Goal: Information Seeking & Learning: Check status

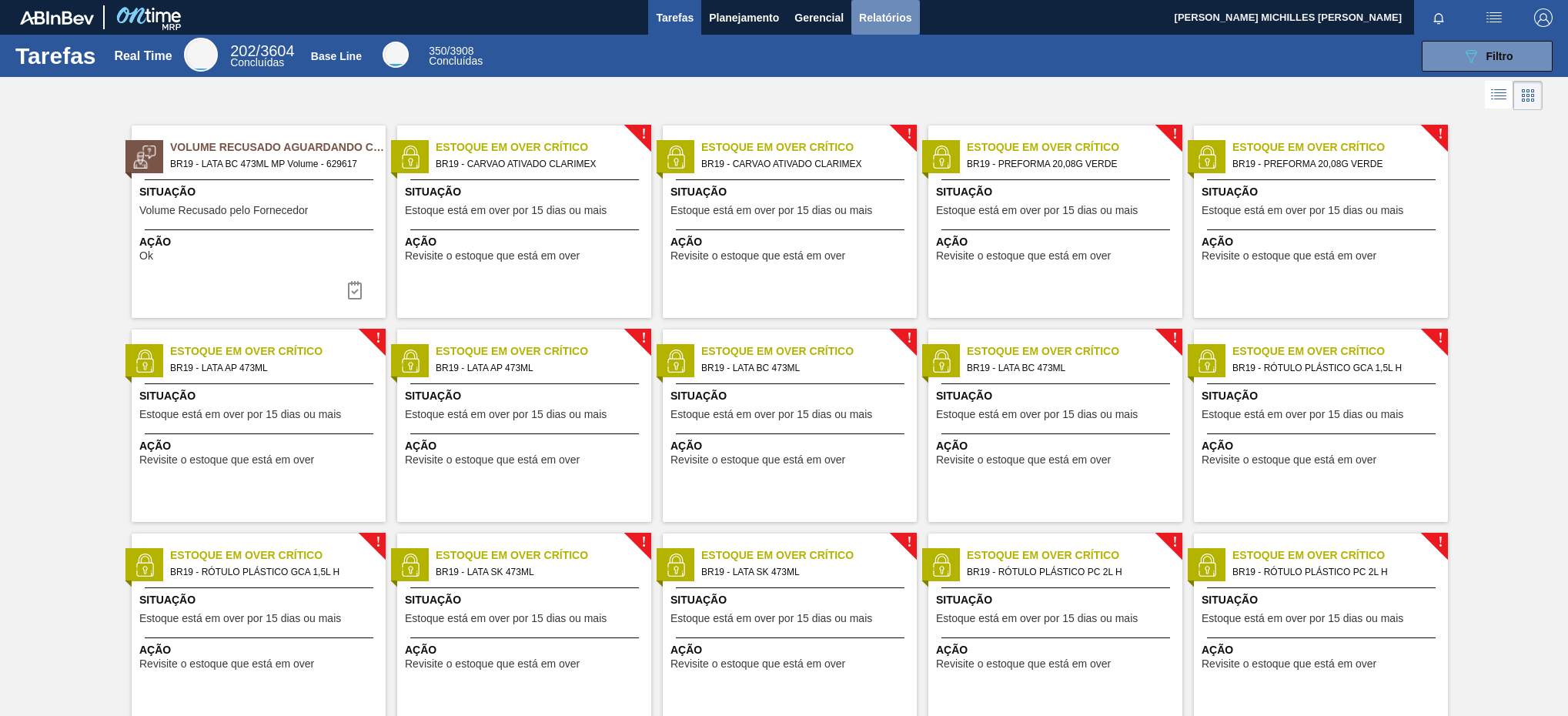
click at [860, 3] on button "Relatórios" at bounding box center [885, 17] width 68 height 34
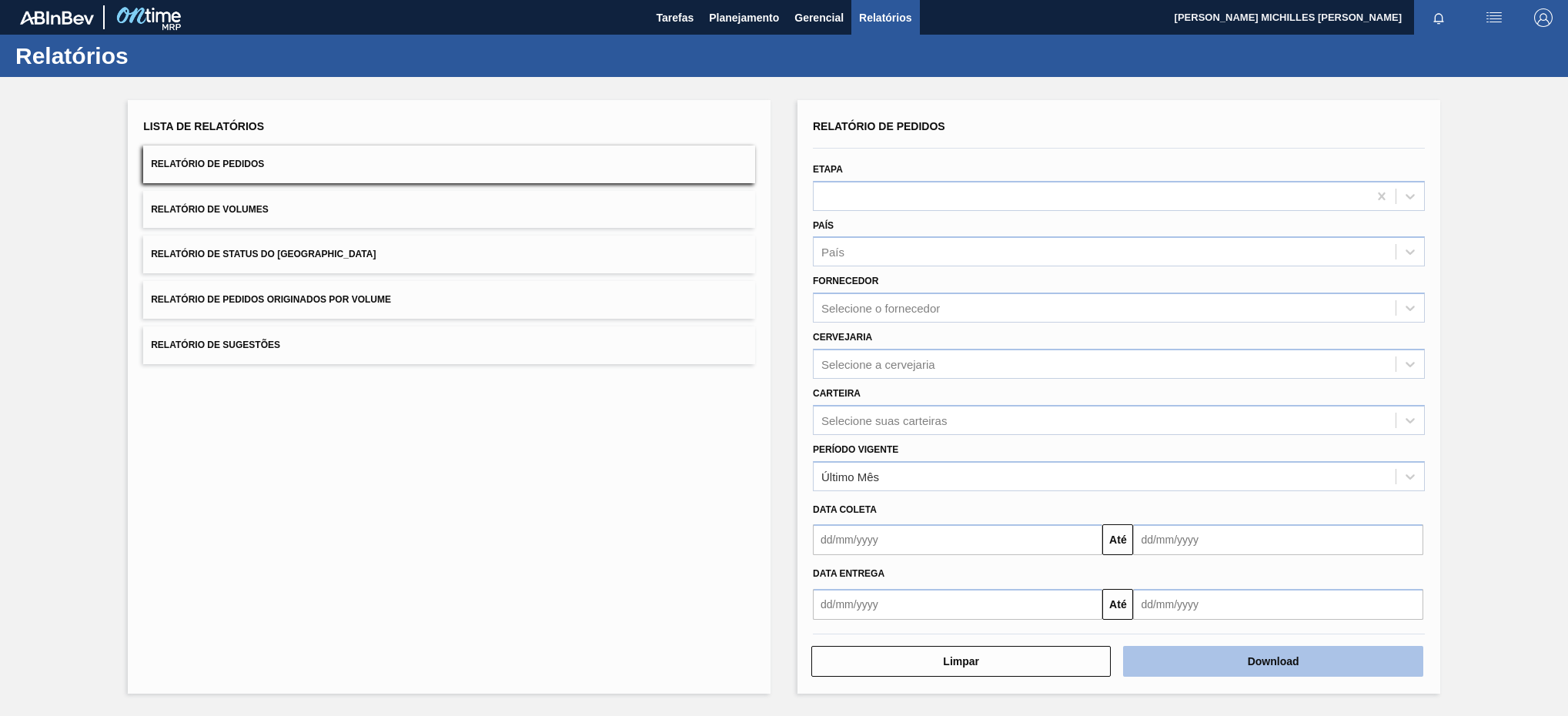
click at [1243, 661] on button "Download" at bounding box center [1273, 662] width 300 height 31
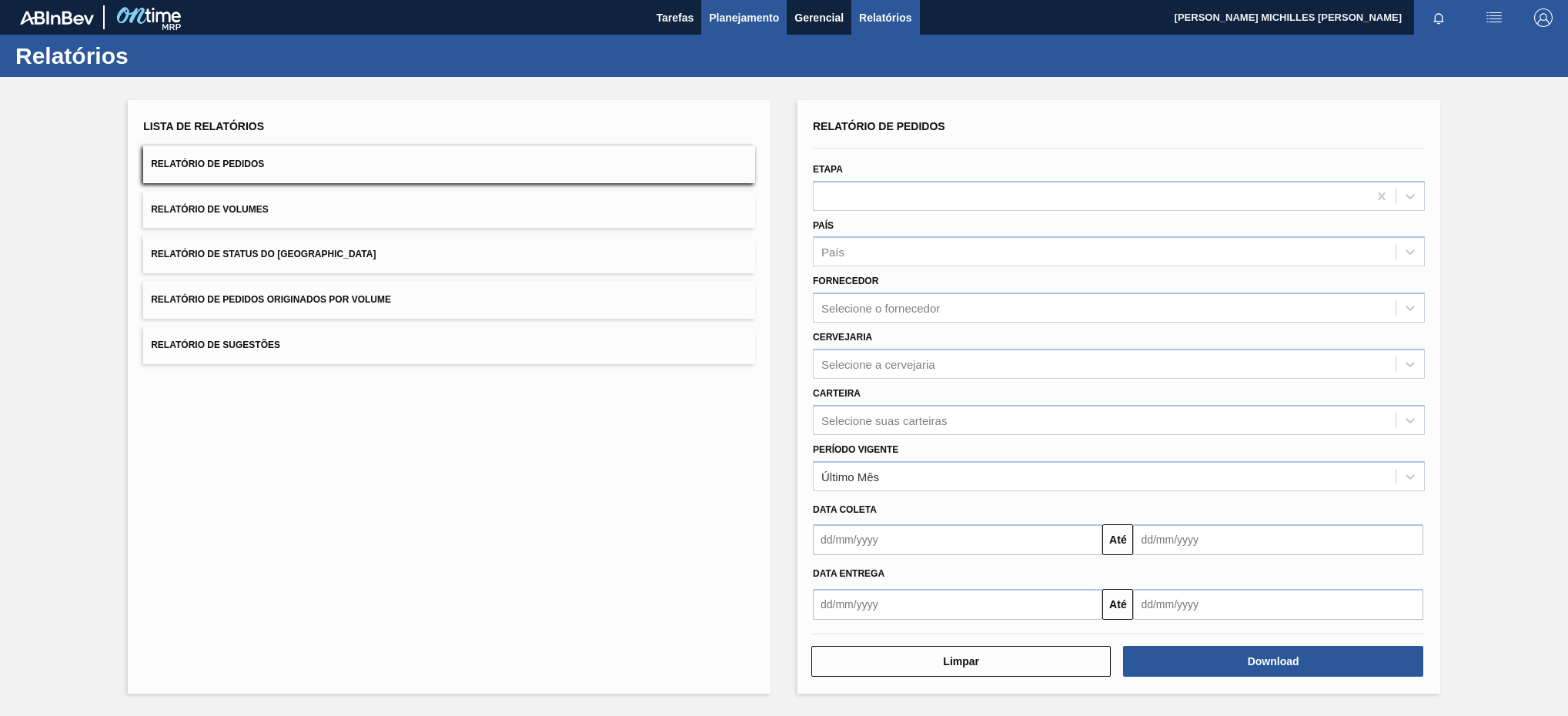
click at [762, 31] on button "Planejamento" at bounding box center [744, 17] width 86 height 34
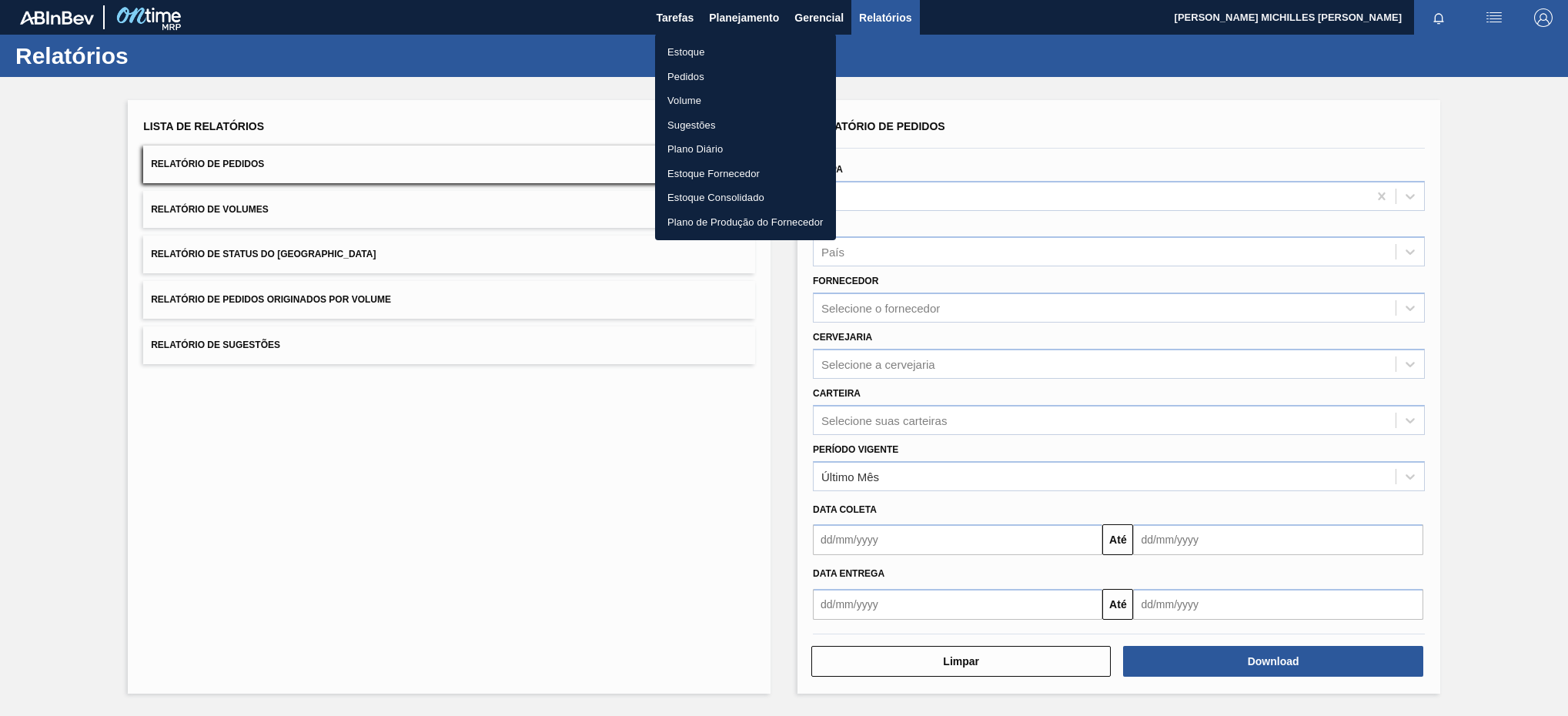
click at [707, 53] on li "Estoque" at bounding box center [745, 52] width 181 height 25
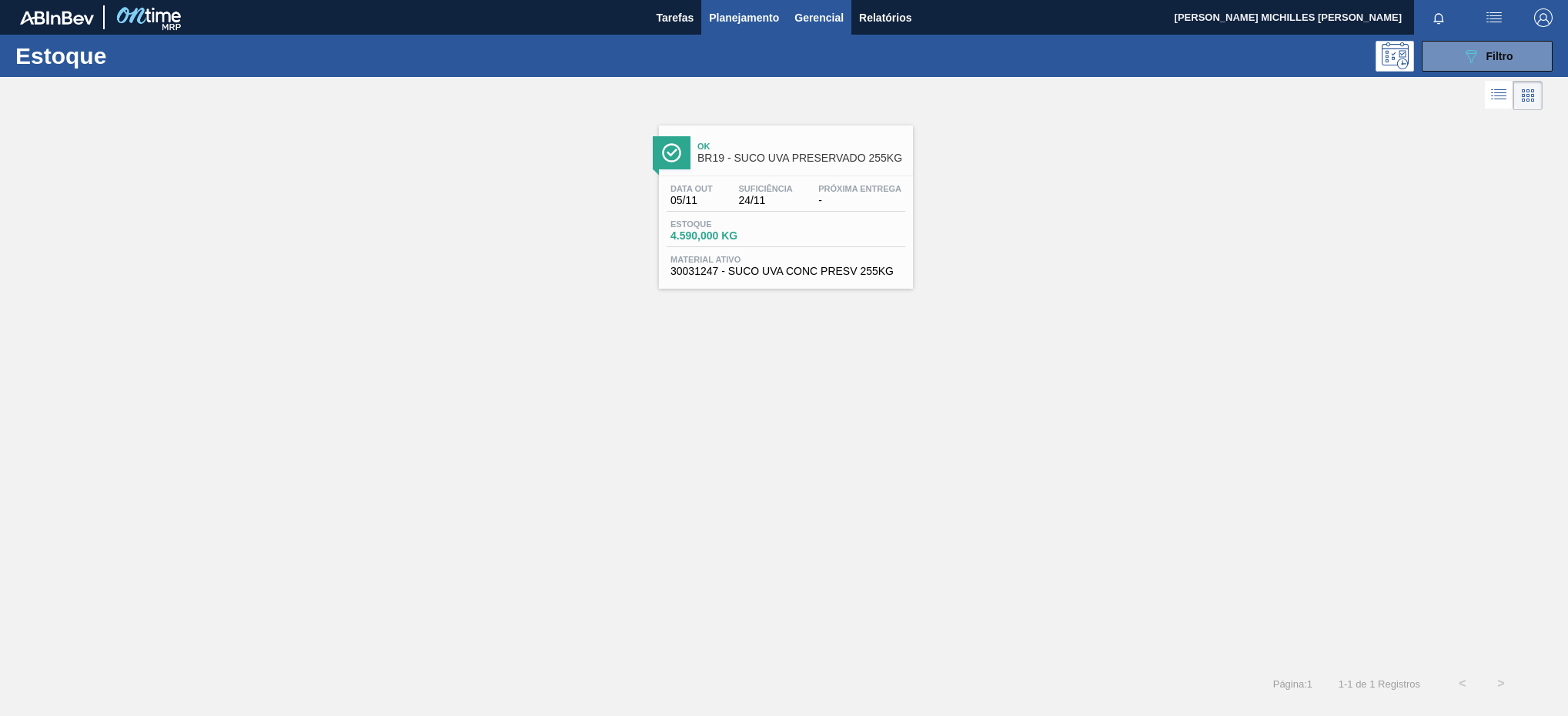
click at [834, 19] on span "Gerencial" at bounding box center [819, 18] width 49 height 19
click at [733, 11] on div at bounding box center [784, 358] width 1568 height 716
click at [1463, 63] on icon "089F7B8B-B2A5-4AFE-B5C0-19BA573D28AC" at bounding box center [1472, 57] width 19 height 19
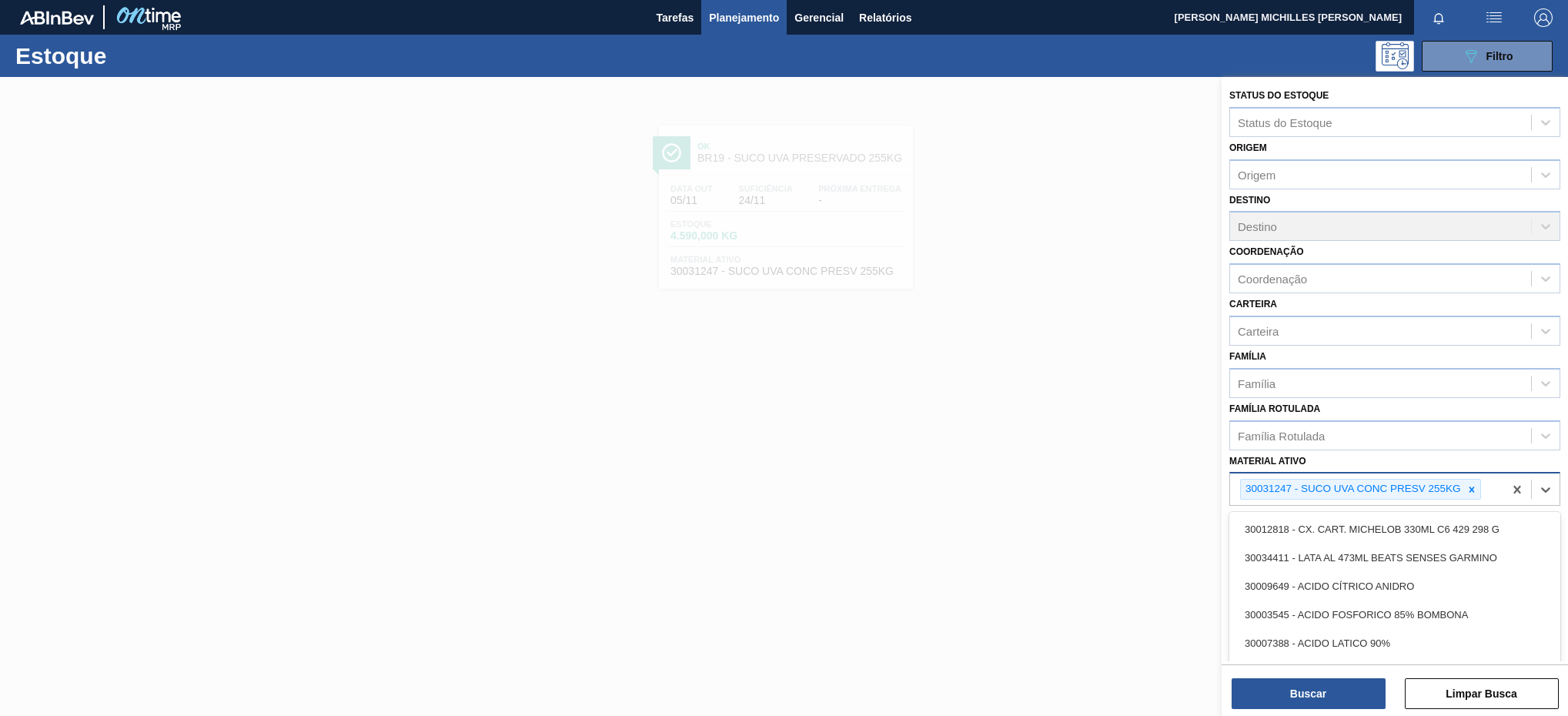
click at [1462, 490] on div "30031247 - SUCO UVA CONC PRESV 255KG" at bounding box center [1352, 489] width 222 height 19
click at [1469, 500] on div "30031247 - SUCO UVA CONC PRESV 255KG" at bounding box center [1360, 489] width 241 height 21
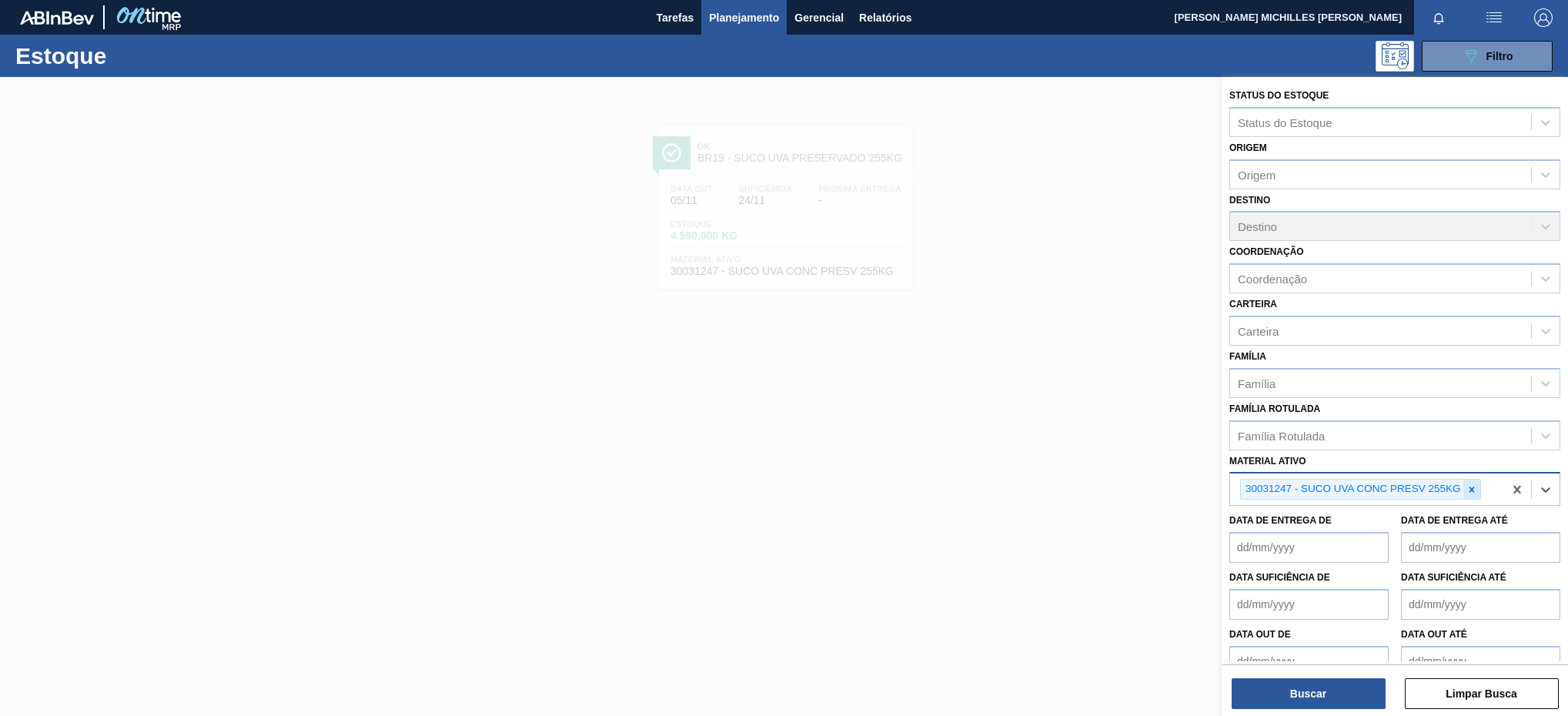
click at [1472, 497] on div at bounding box center [1472, 489] width 17 height 19
paste ativo "30003048"
type ativo "30003048"
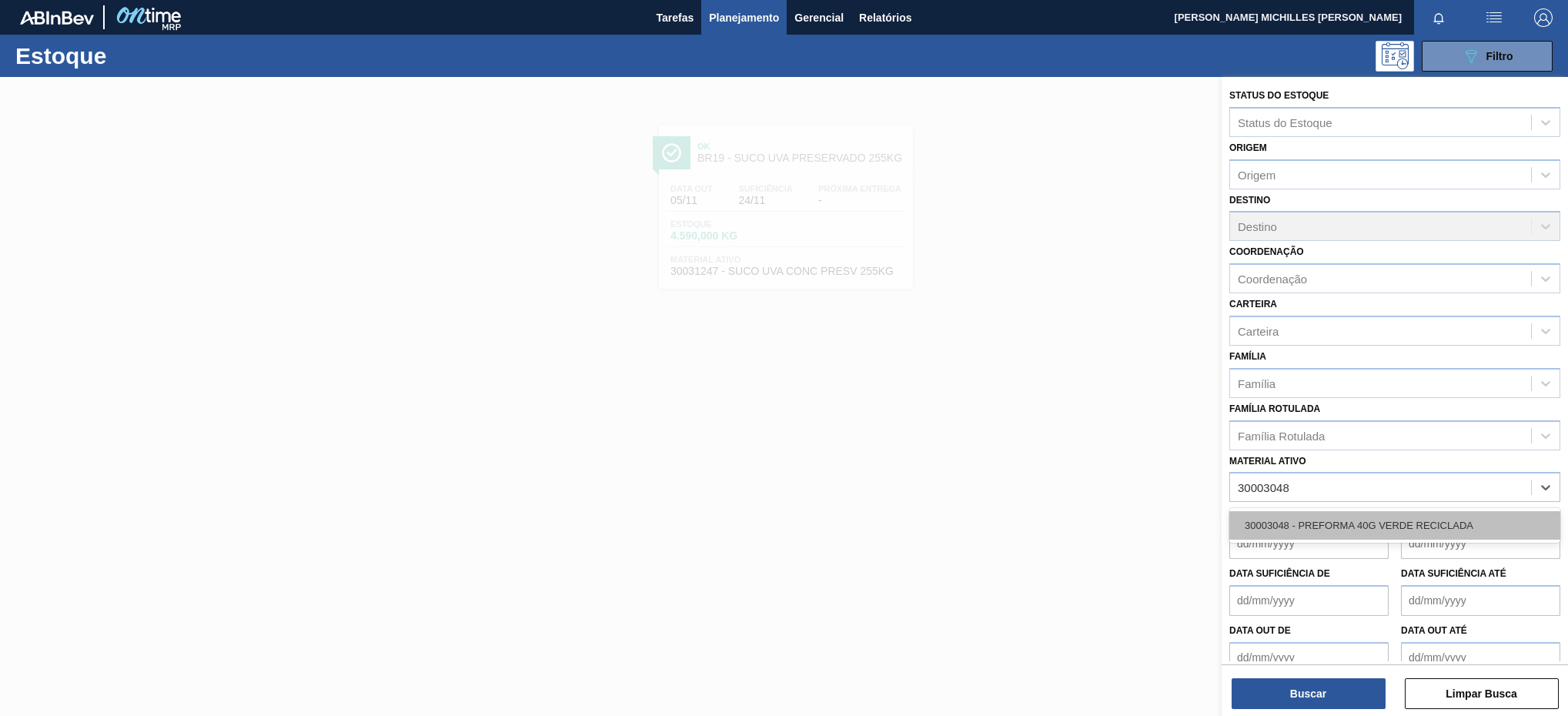
click at [1444, 513] on div "30003048 - PREFORMA 40G VERDE RECICLADA" at bounding box center [1395, 525] width 331 height 28
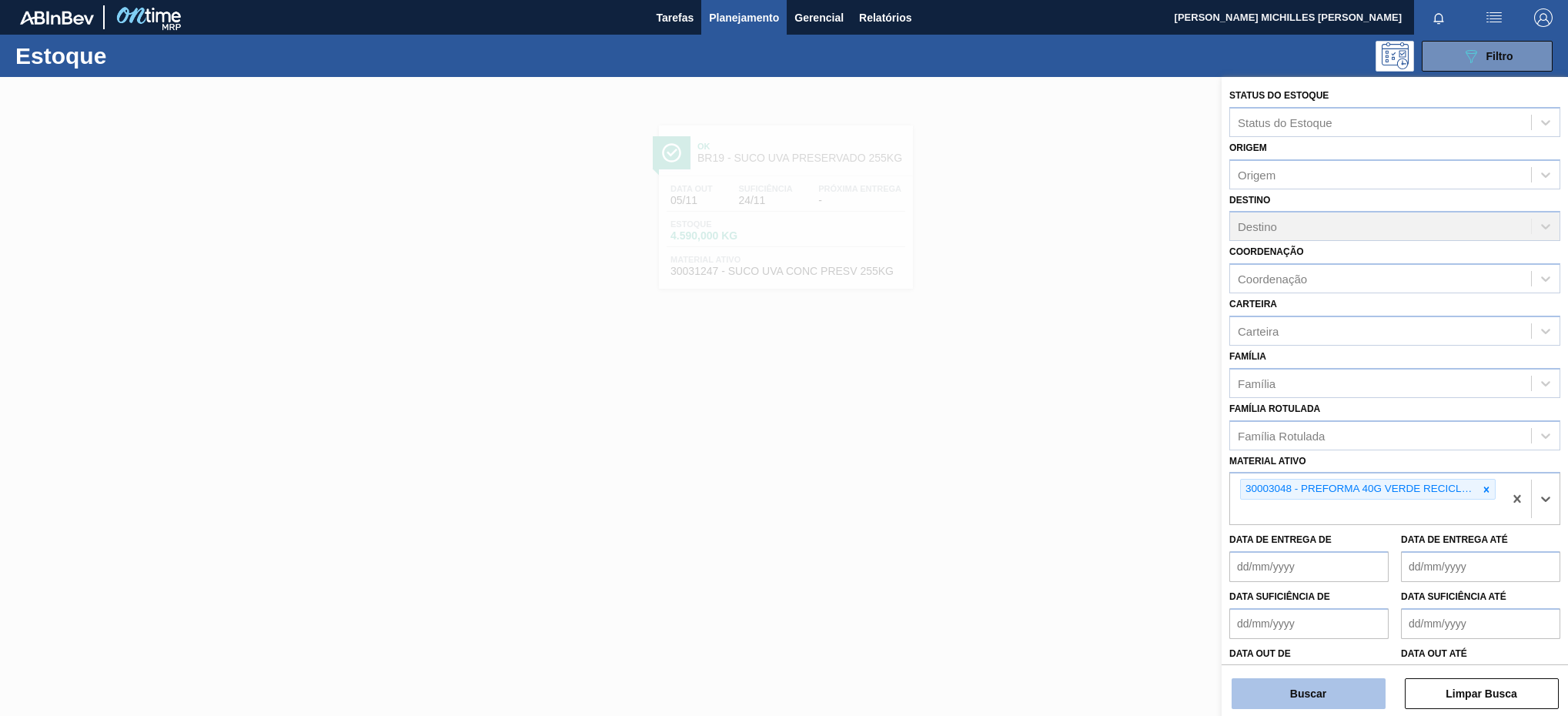
click at [1343, 683] on button "Buscar" at bounding box center [1308, 694] width 154 height 31
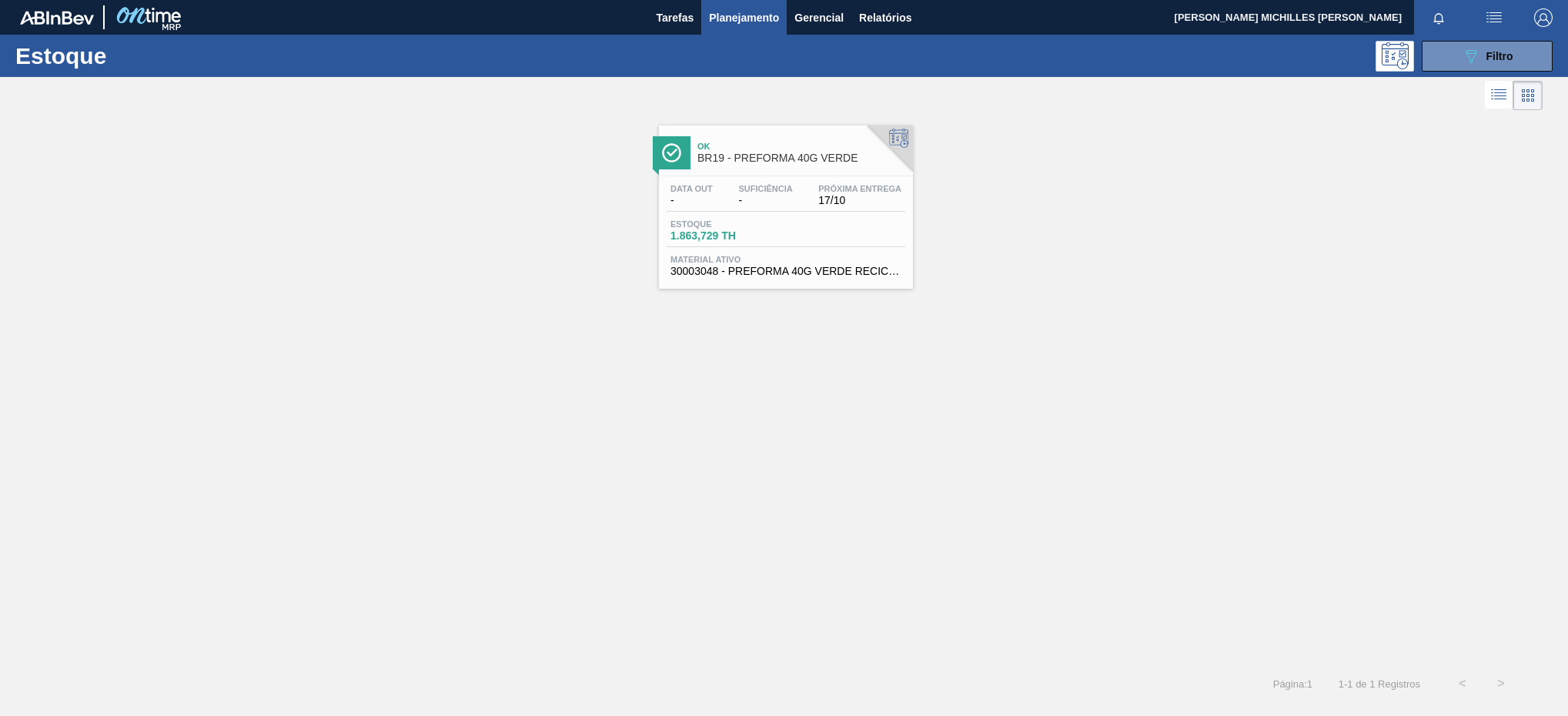
click at [843, 252] on div "Data out - Suficiência - Próxima Entrega 17/10 Estoque 1.863,729 TH Material at…" at bounding box center [786, 228] width 254 height 105
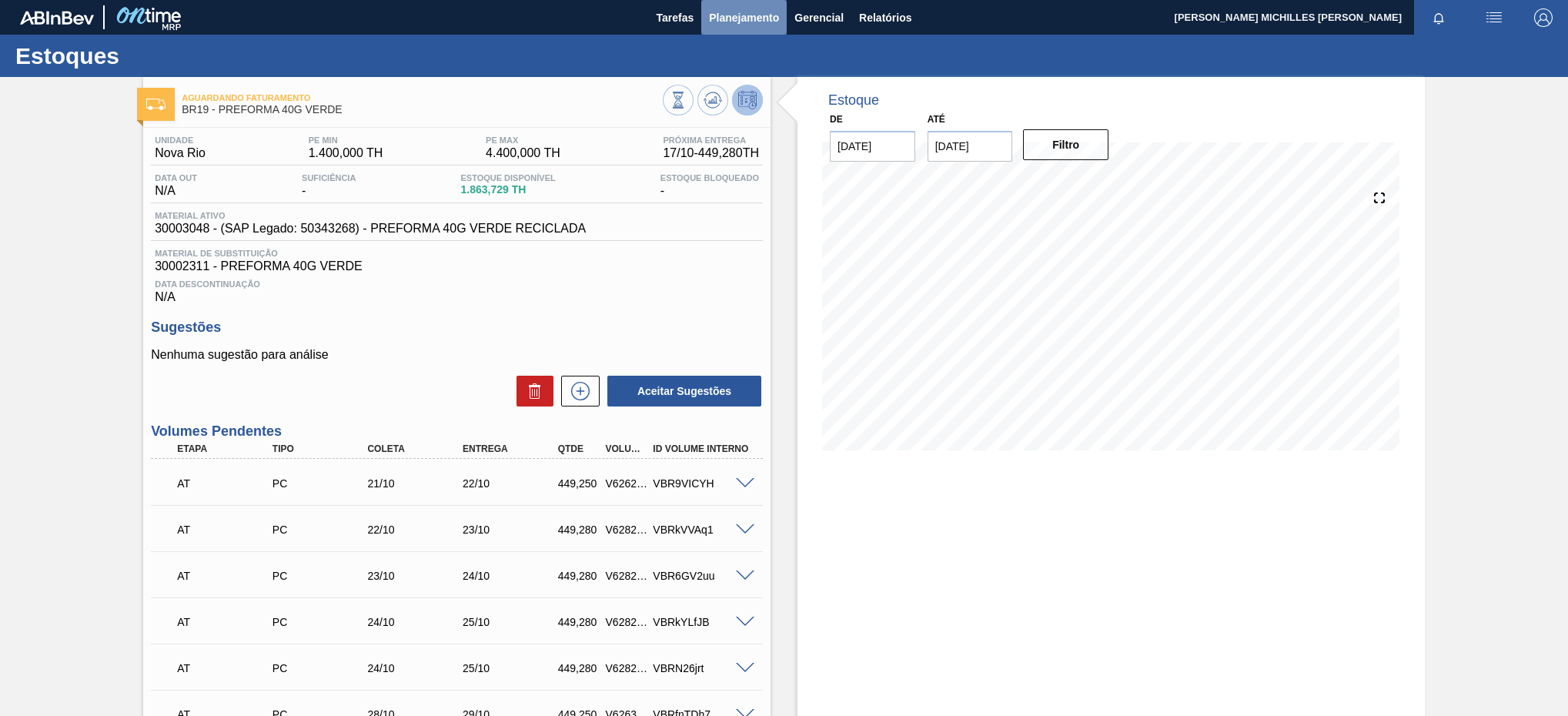
click at [760, 16] on span "Planejamento" at bounding box center [744, 18] width 70 height 19
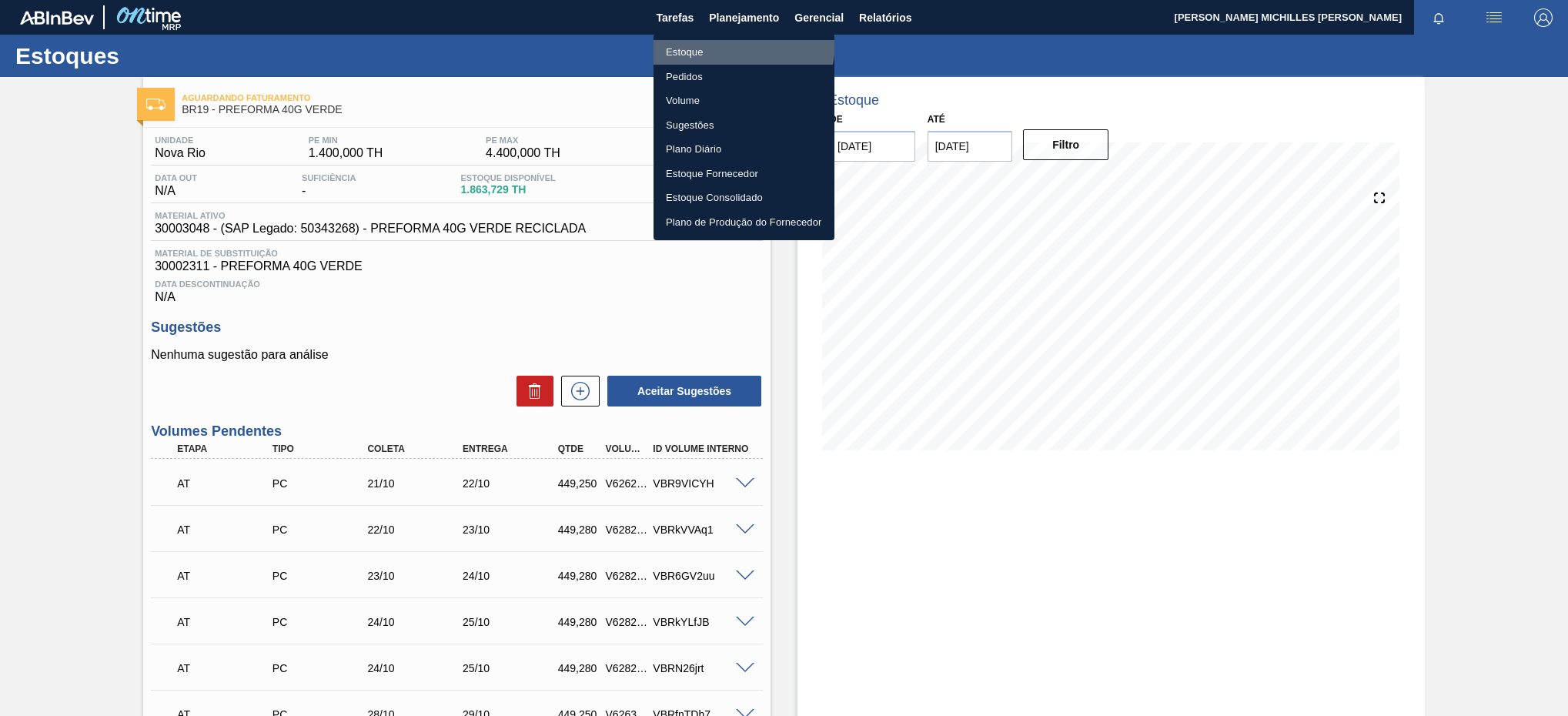
click at [730, 42] on li "Estoque" at bounding box center [744, 52] width 181 height 25
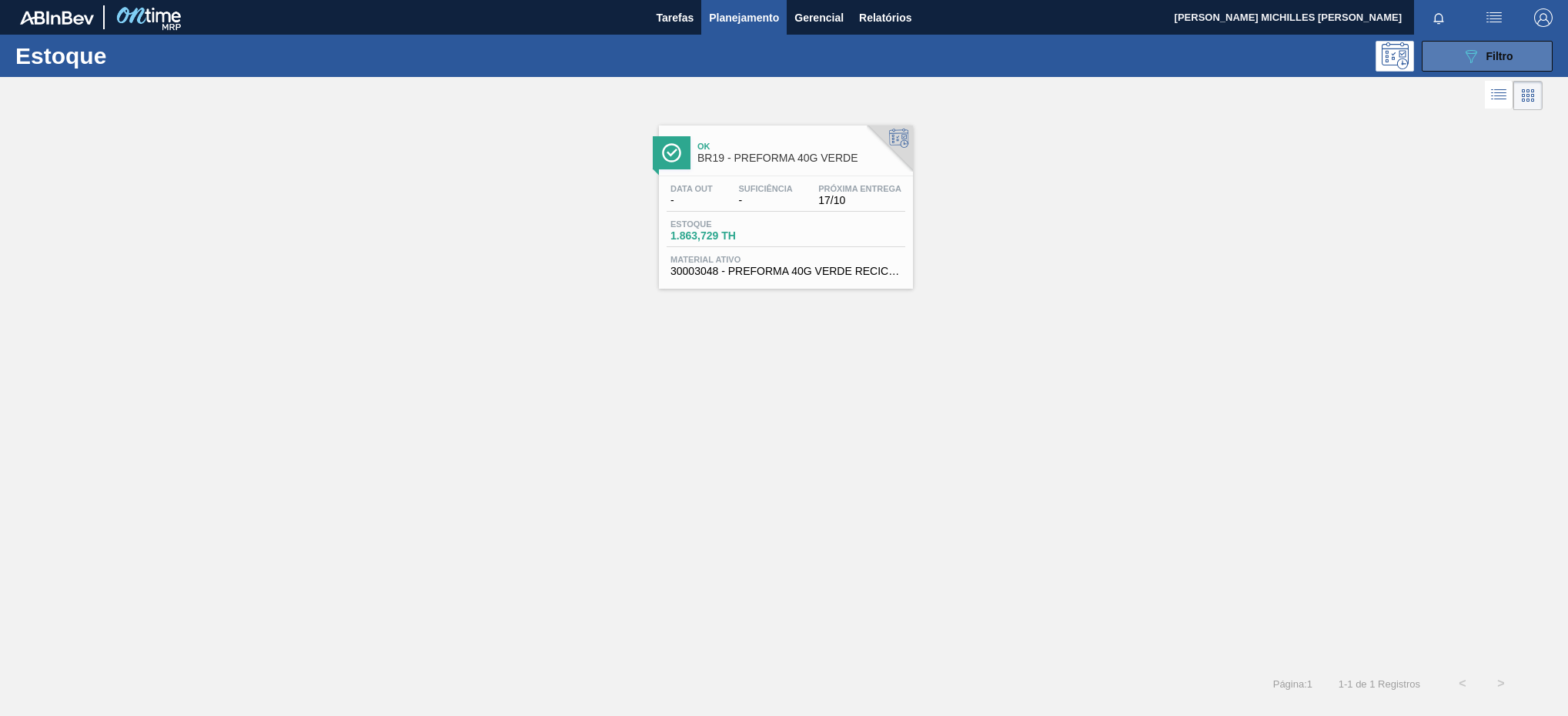
click at [1458, 56] on button "089F7B8B-B2A5-4AFE-B5C0-19BA573D28AC Filtro" at bounding box center [1487, 57] width 131 height 31
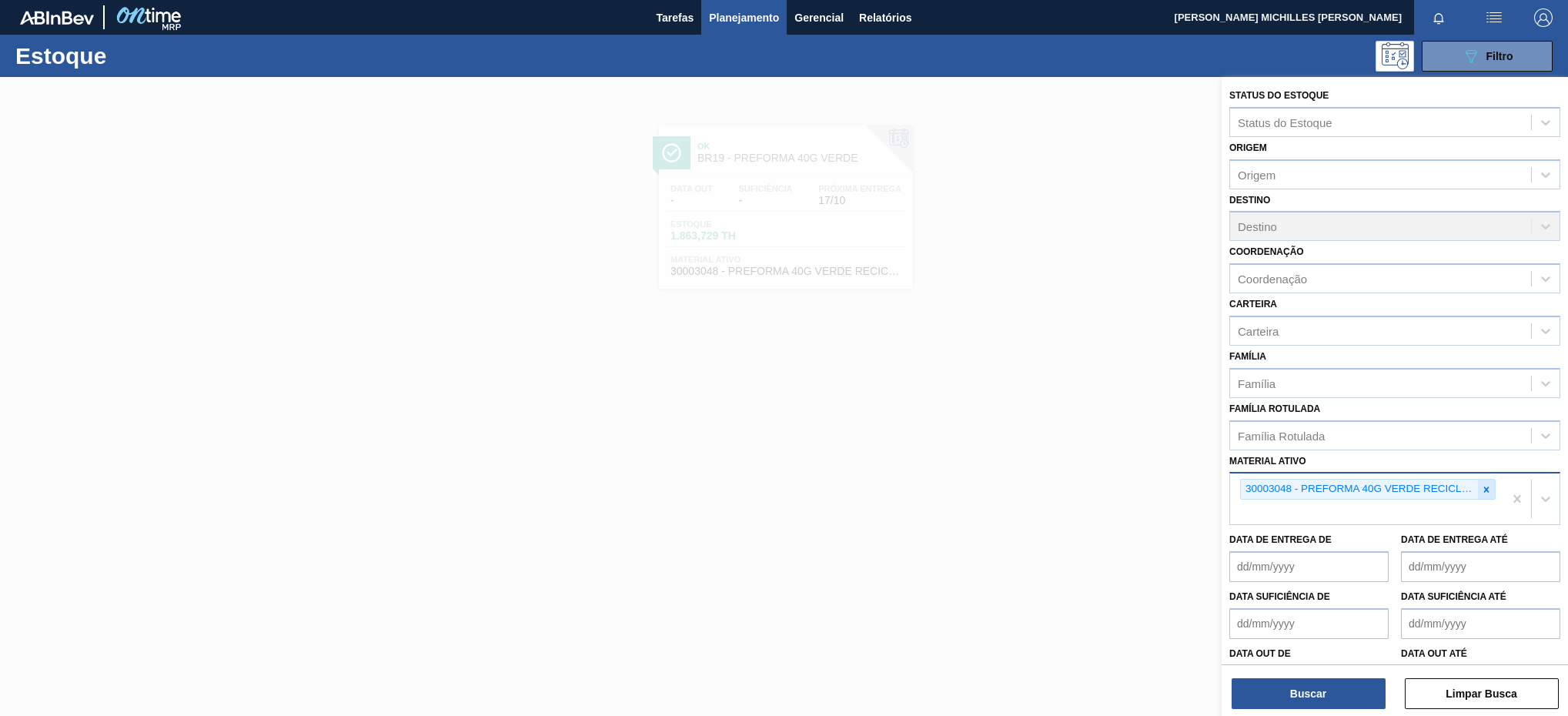
click at [1484, 485] on icon at bounding box center [1486, 489] width 11 height 11
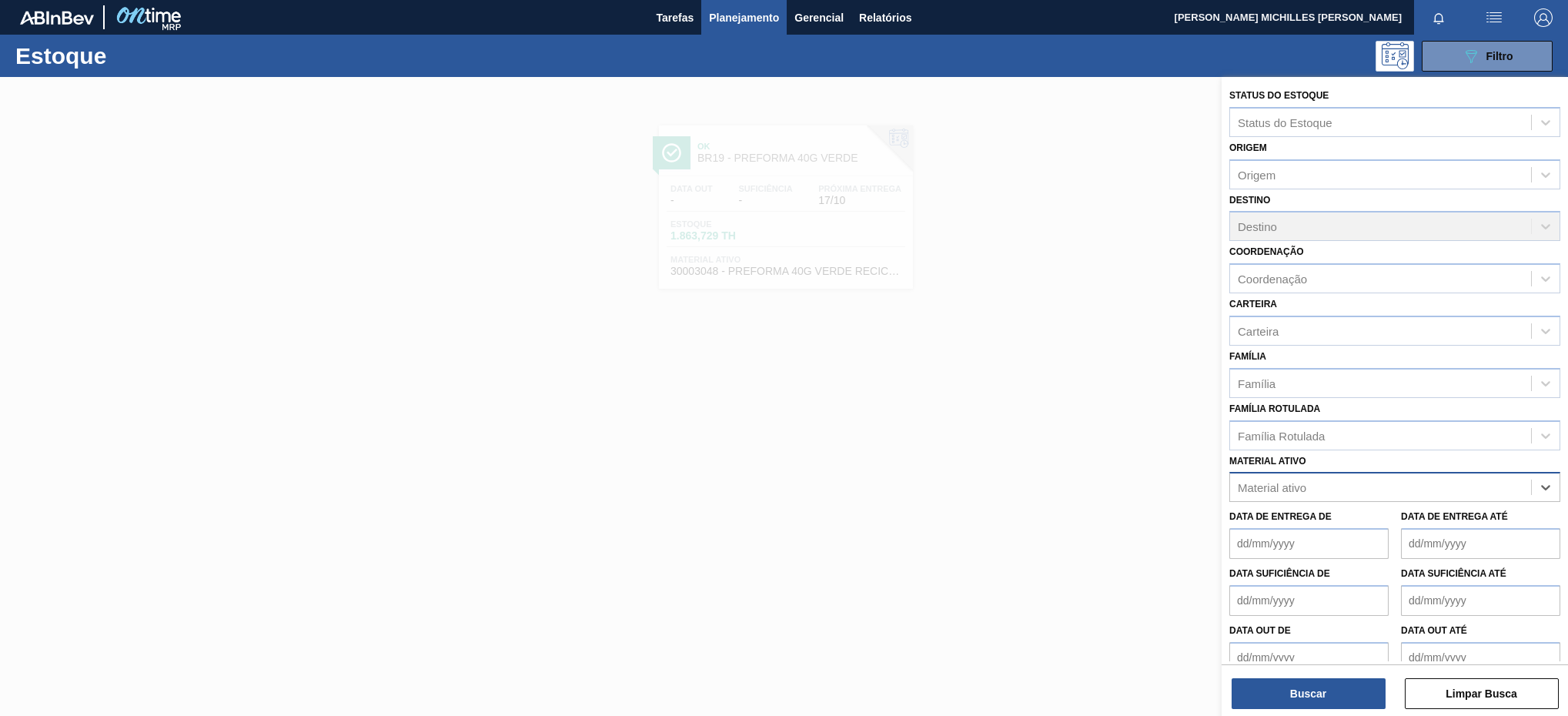
paste ativo "30030680"
type ativo "30030680"
click at [1421, 523] on div "30030680 - TAMPA PLAST INJECAP GCA ZERO NIV24" at bounding box center [1395, 525] width 331 height 28
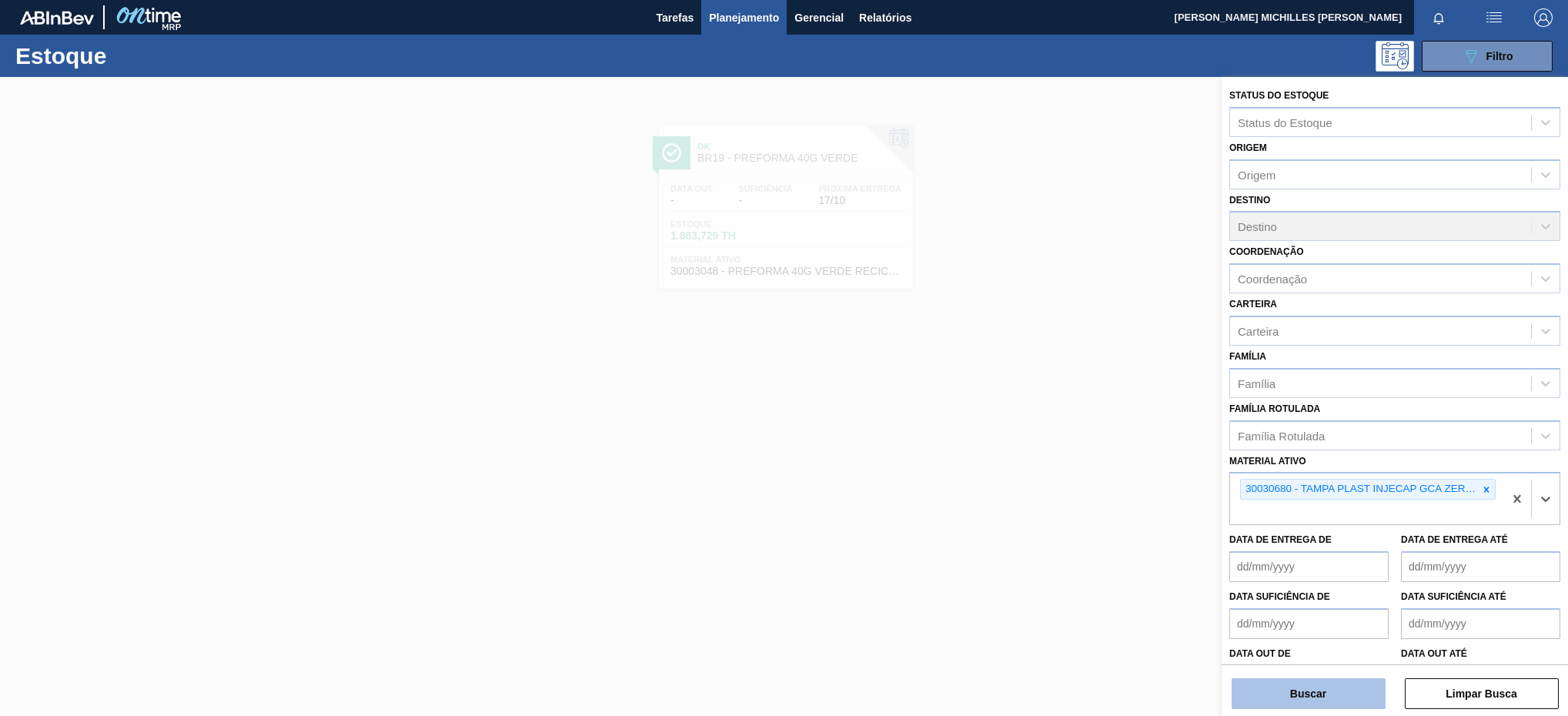
click at [1314, 689] on button "Buscar" at bounding box center [1308, 694] width 154 height 31
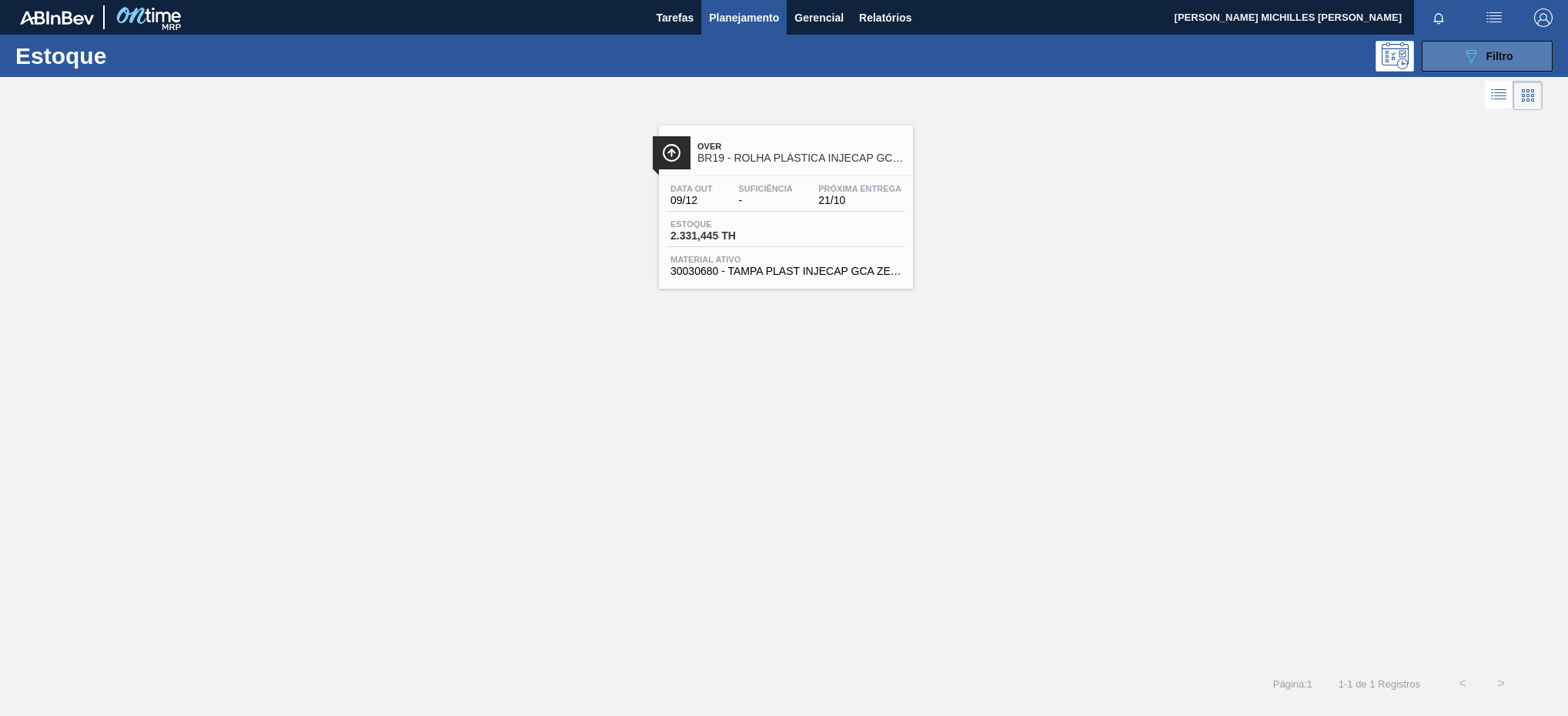
click at [1430, 46] on button "089F7B8B-B2A5-4AFE-B5C0-19BA573D28AC Filtro" at bounding box center [1487, 57] width 131 height 31
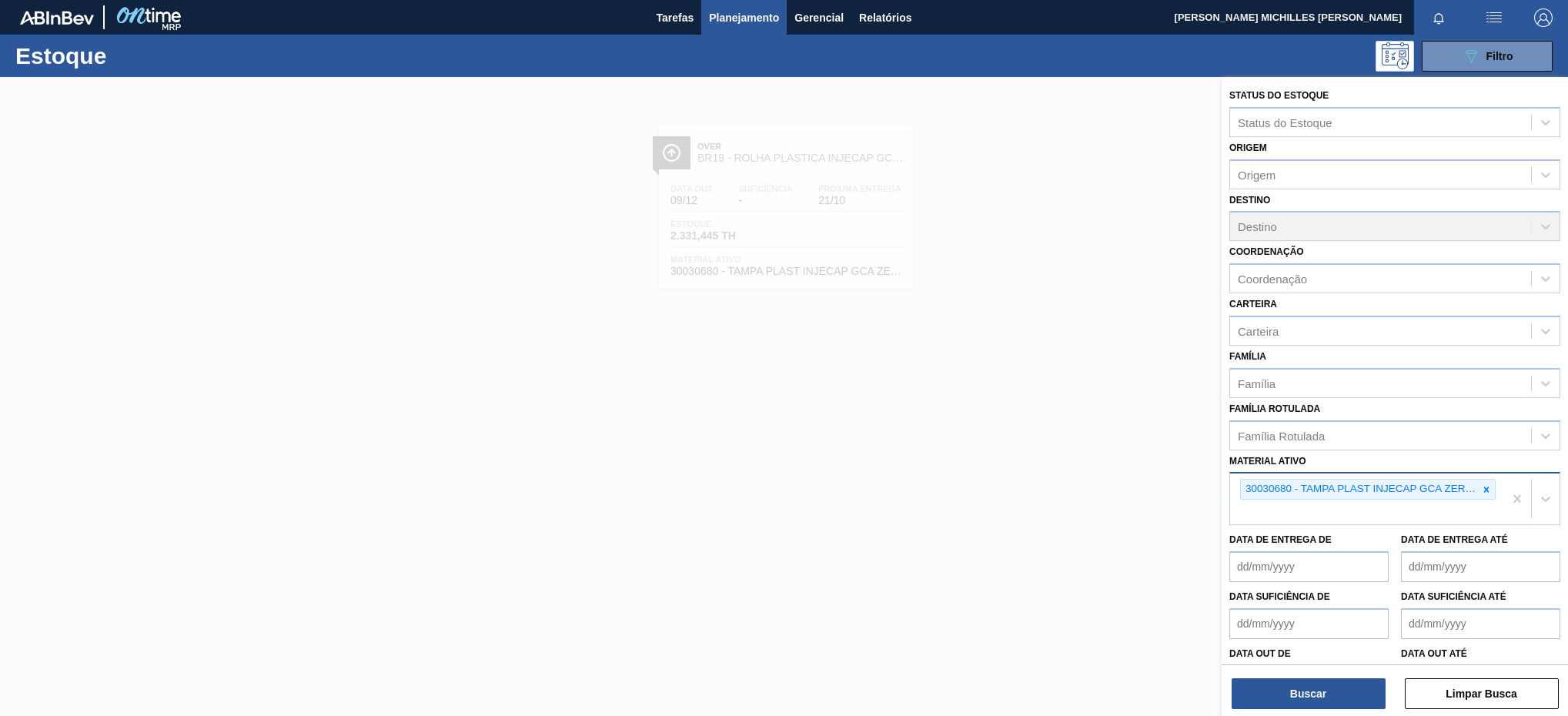
click at [1484, 513] on div "30030680 - TAMPA PLAST INJECAP GCA ZERO NIV24" at bounding box center [1367, 499] width 273 height 51
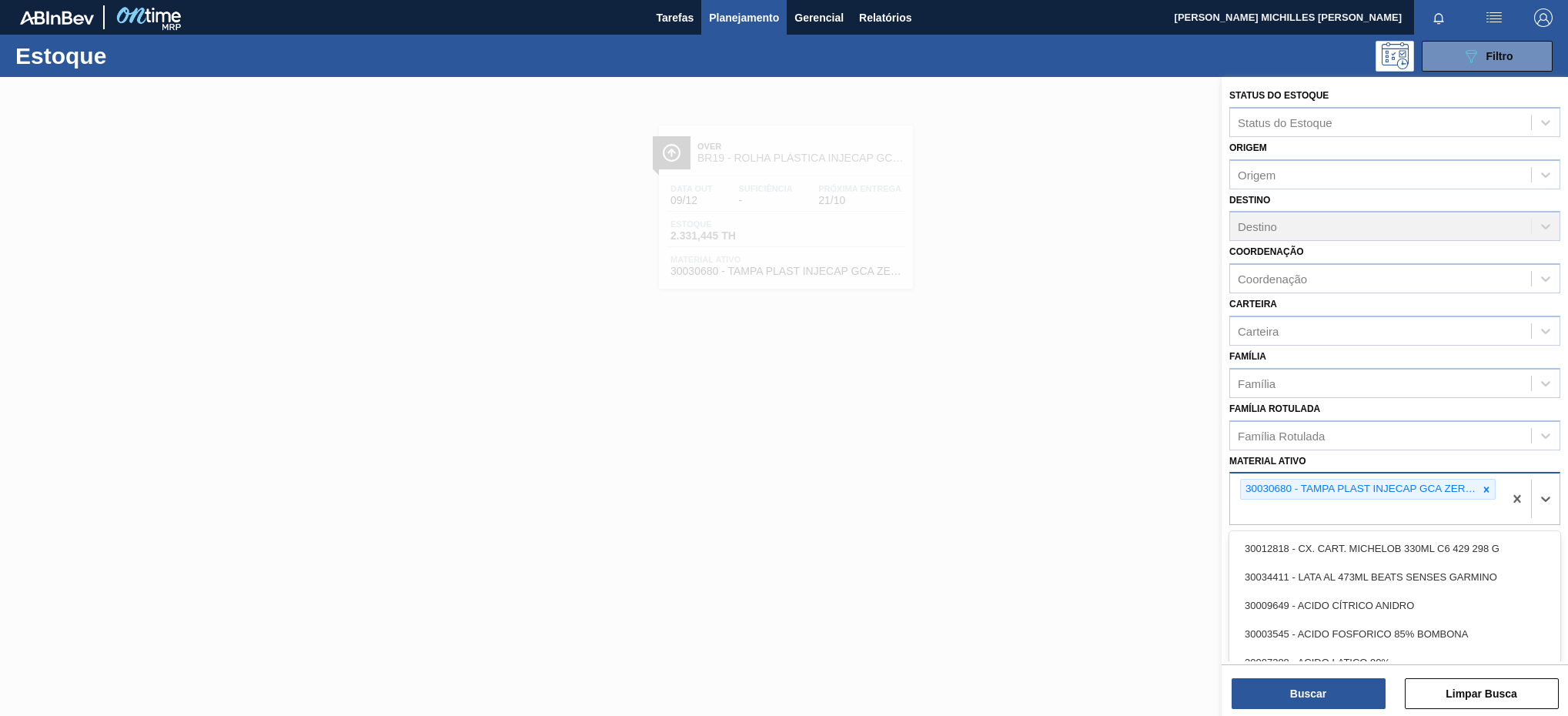
paste ativo "30004538"
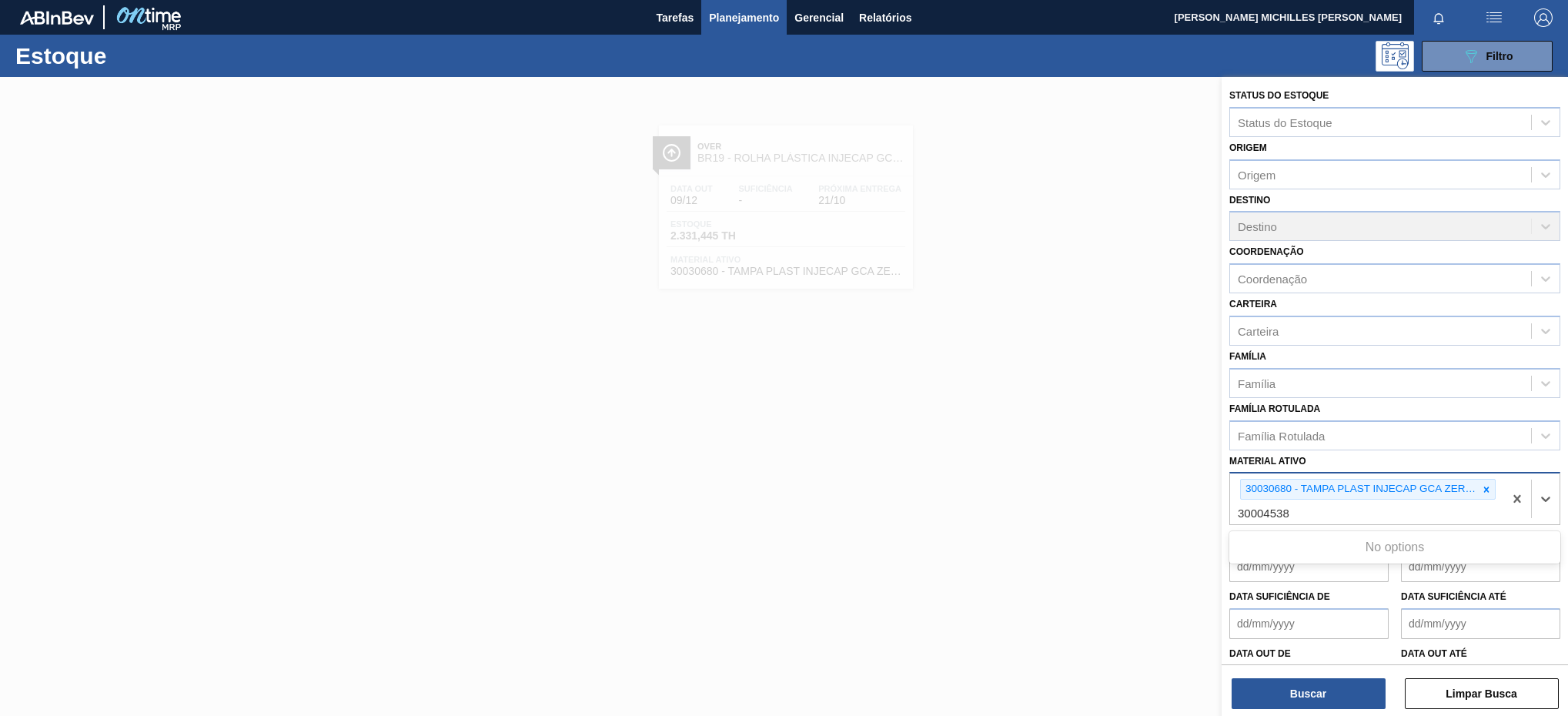
type ativo "30004538"
click at [1361, 541] on div "30004538 - TAMPA PLAST INJECAP GCA ZERO S/LINER" at bounding box center [1395, 549] width 331 height 28
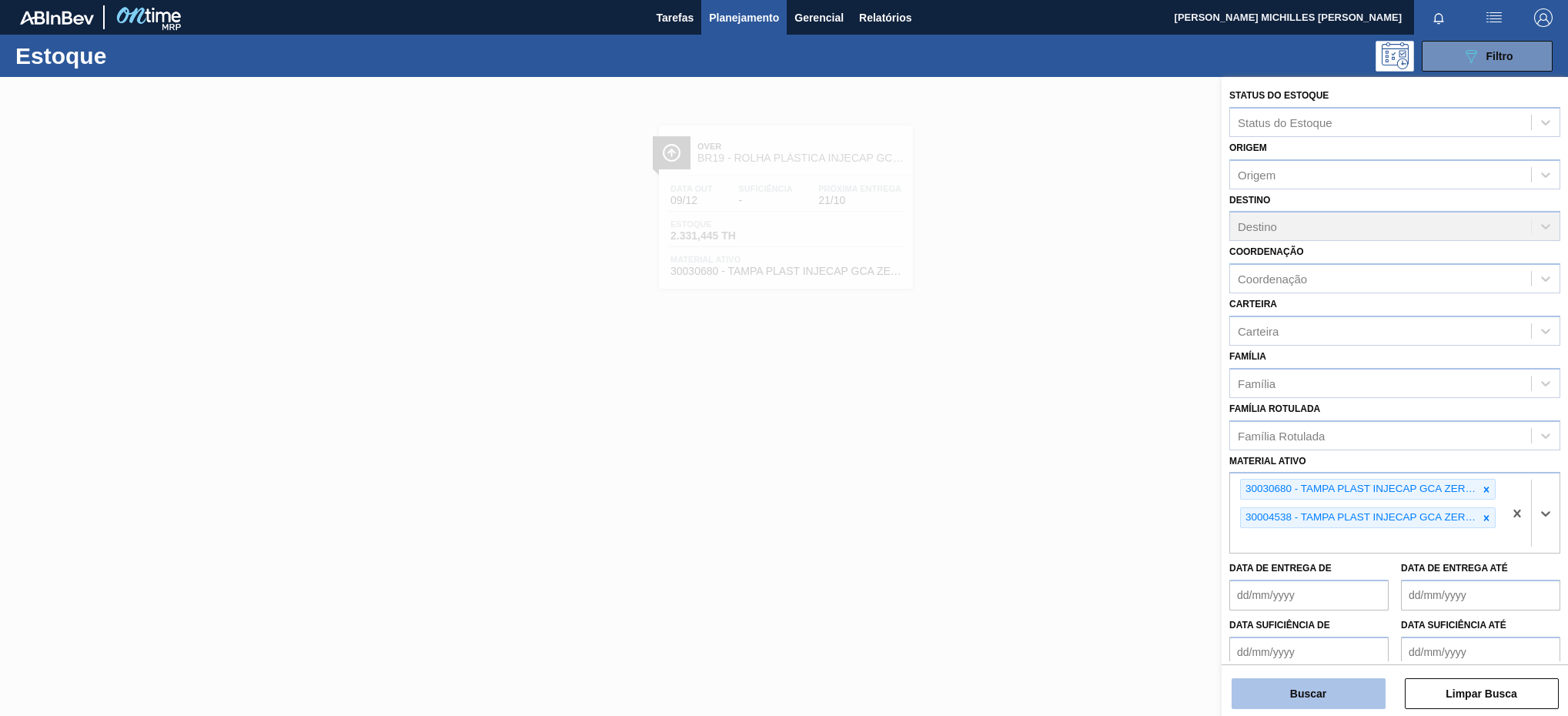
click at [1334, 703] on button "Buscar" at bounding box center [1308, 694] width 154 height 31
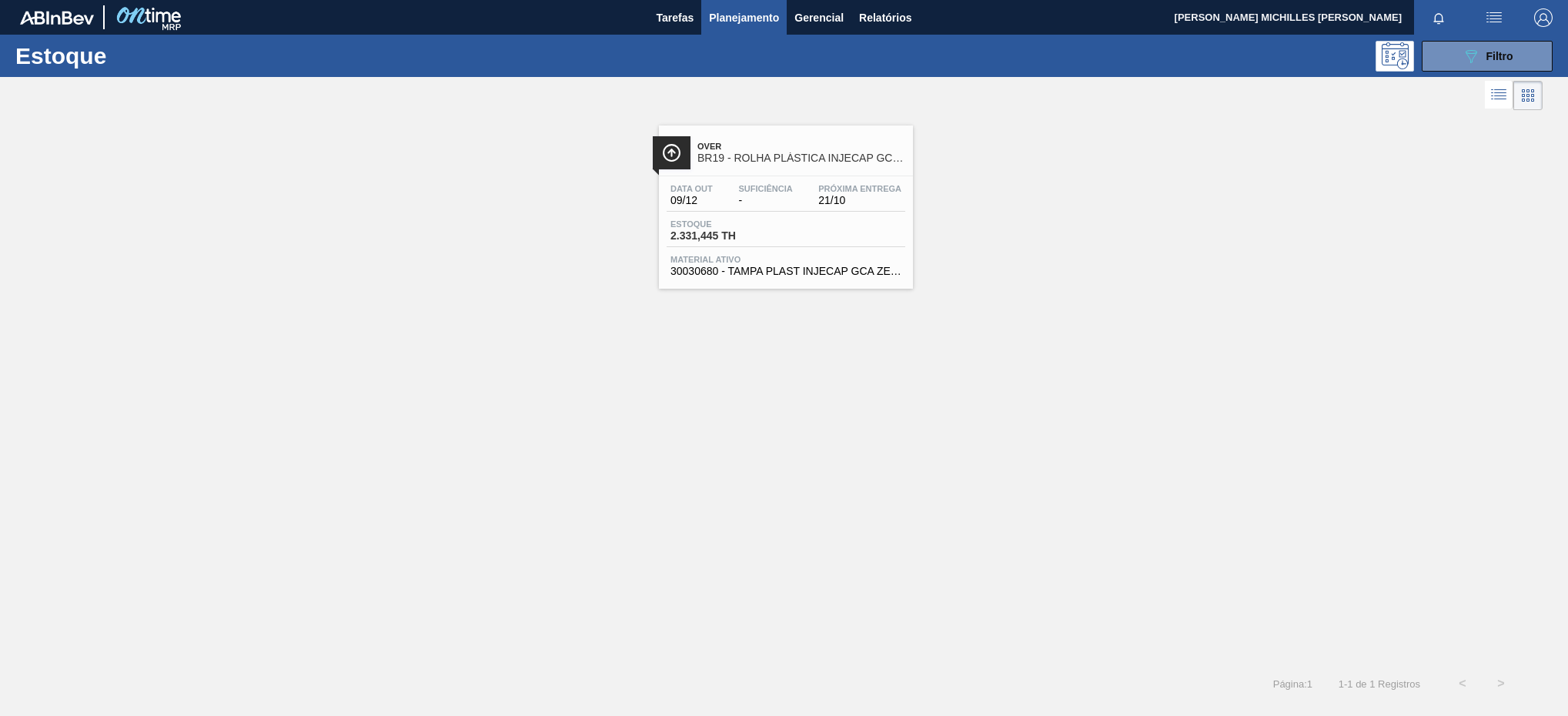
click at [852, 210] on div "Data out 09/12 Suficiência - Próxima Entrega 21/10" at bounding box center [786, 197] width 239 height 27
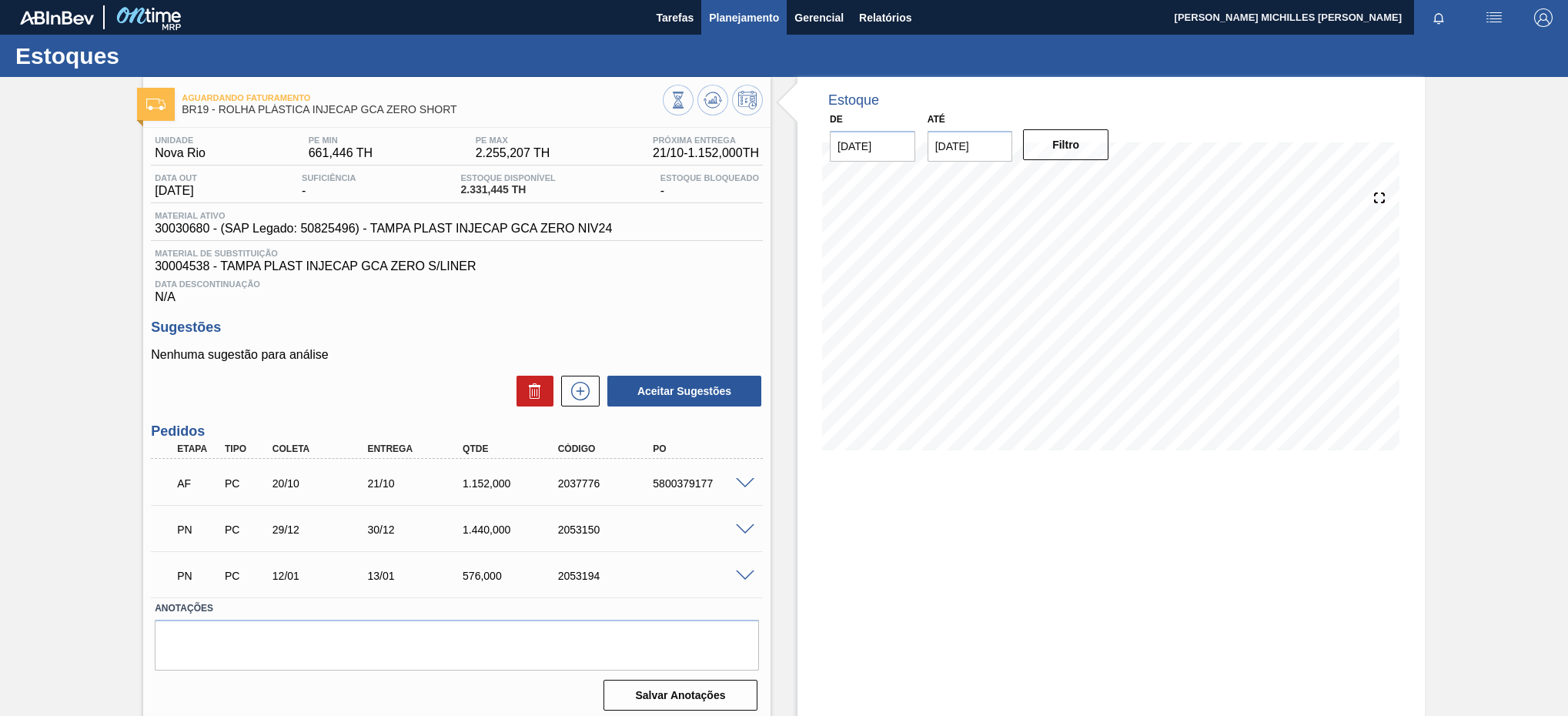
click at [767, 9] on span "Planejamento" at bounding box center [744, 18] width 70 height 19
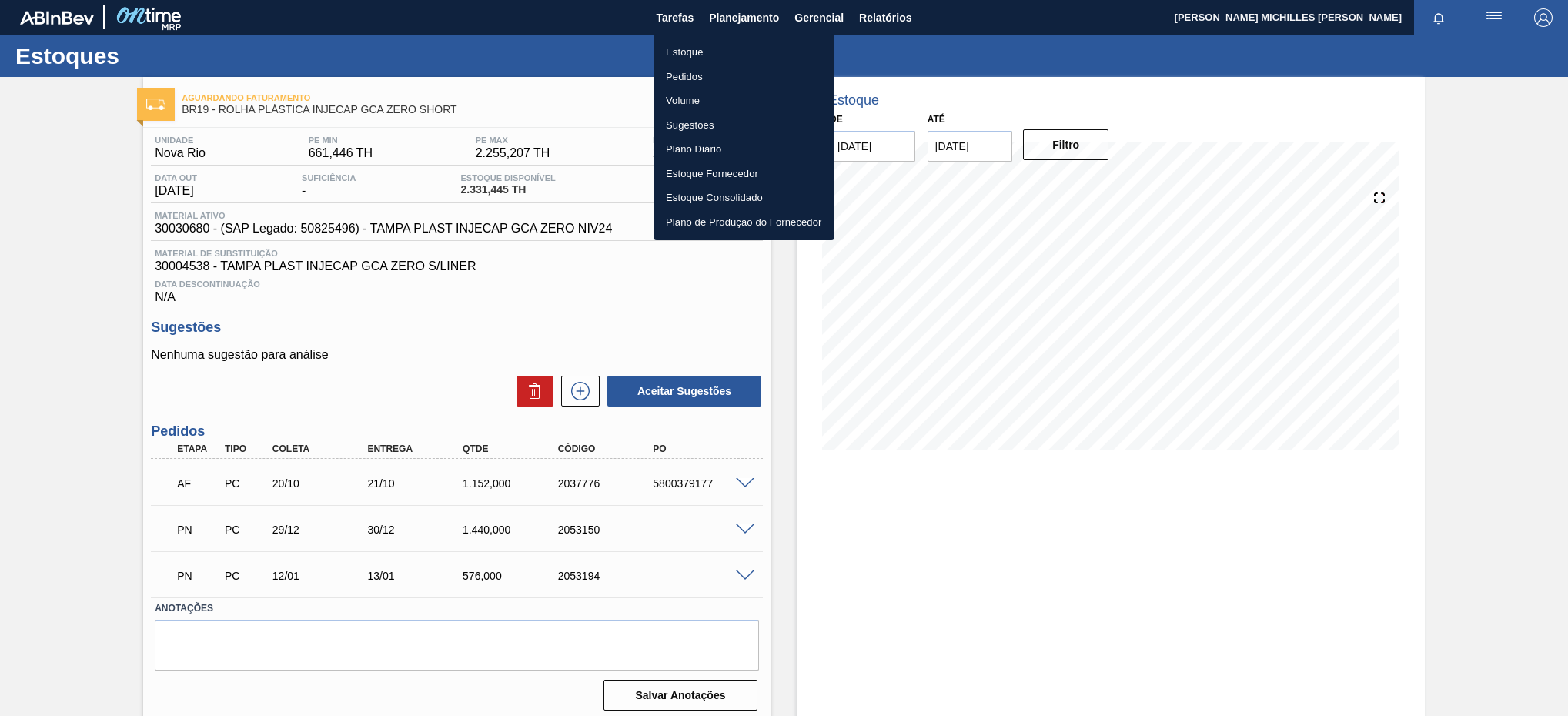
click at [732, 54] on li "Estoque" at bounding box center [744, 52] width 181 height 25
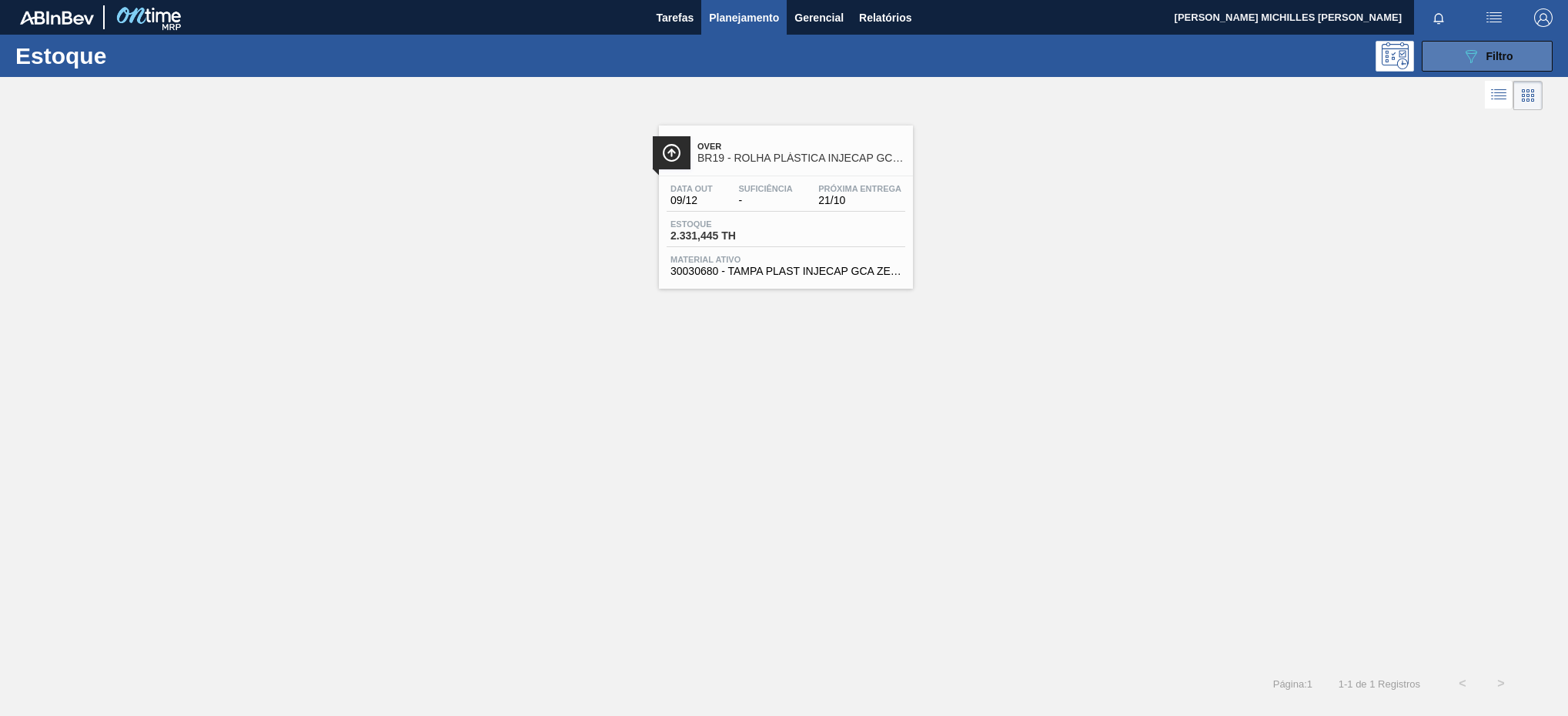
click at [1490, 54] on span "Filtro" at bounding box center [1499, 56] width 27 height 12
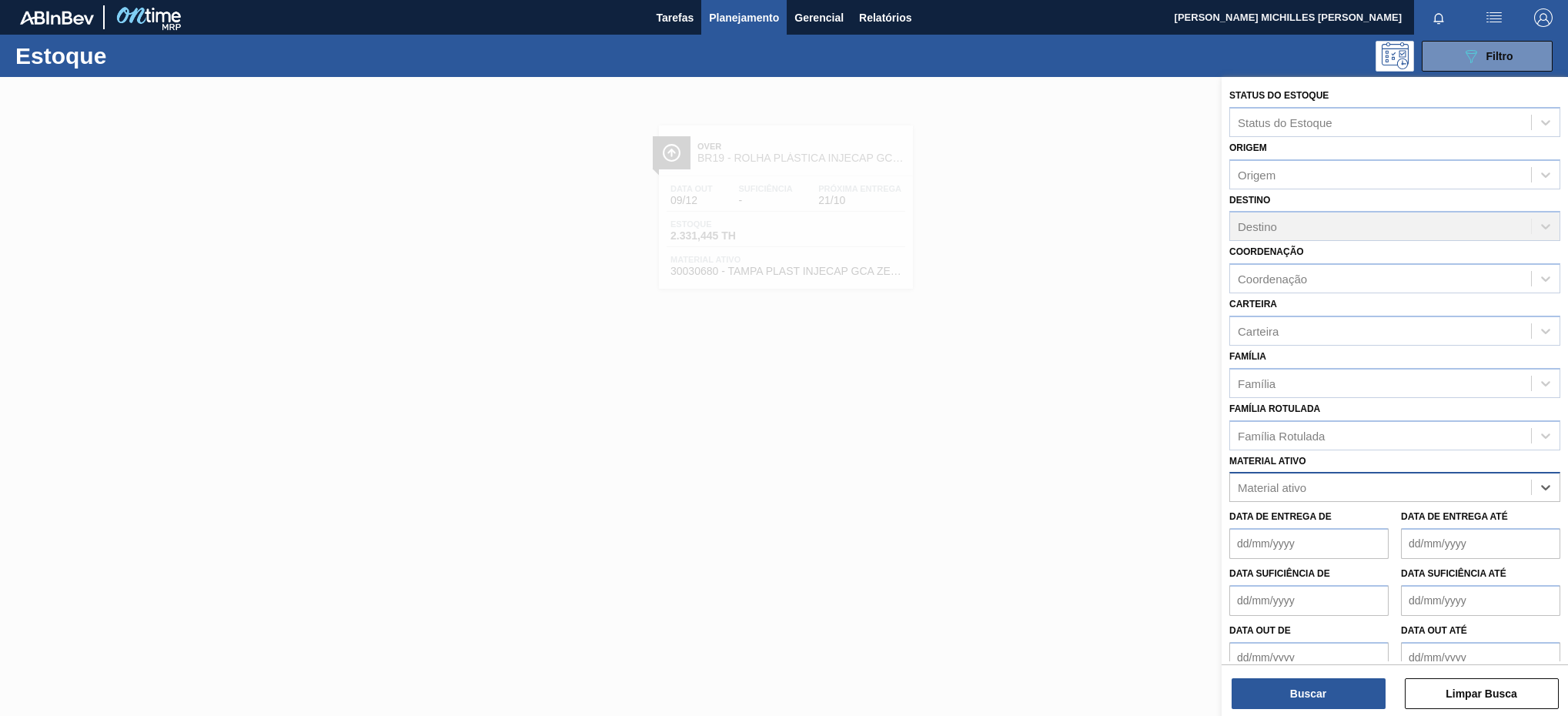
paste ativo "30004537"
type ativo "30004537"
click at [1464, 528] on div "30004537 - TAMPA PLAST INJECAP SODA S/LINER" at bounding box center [1395, 525] width 331 height 28
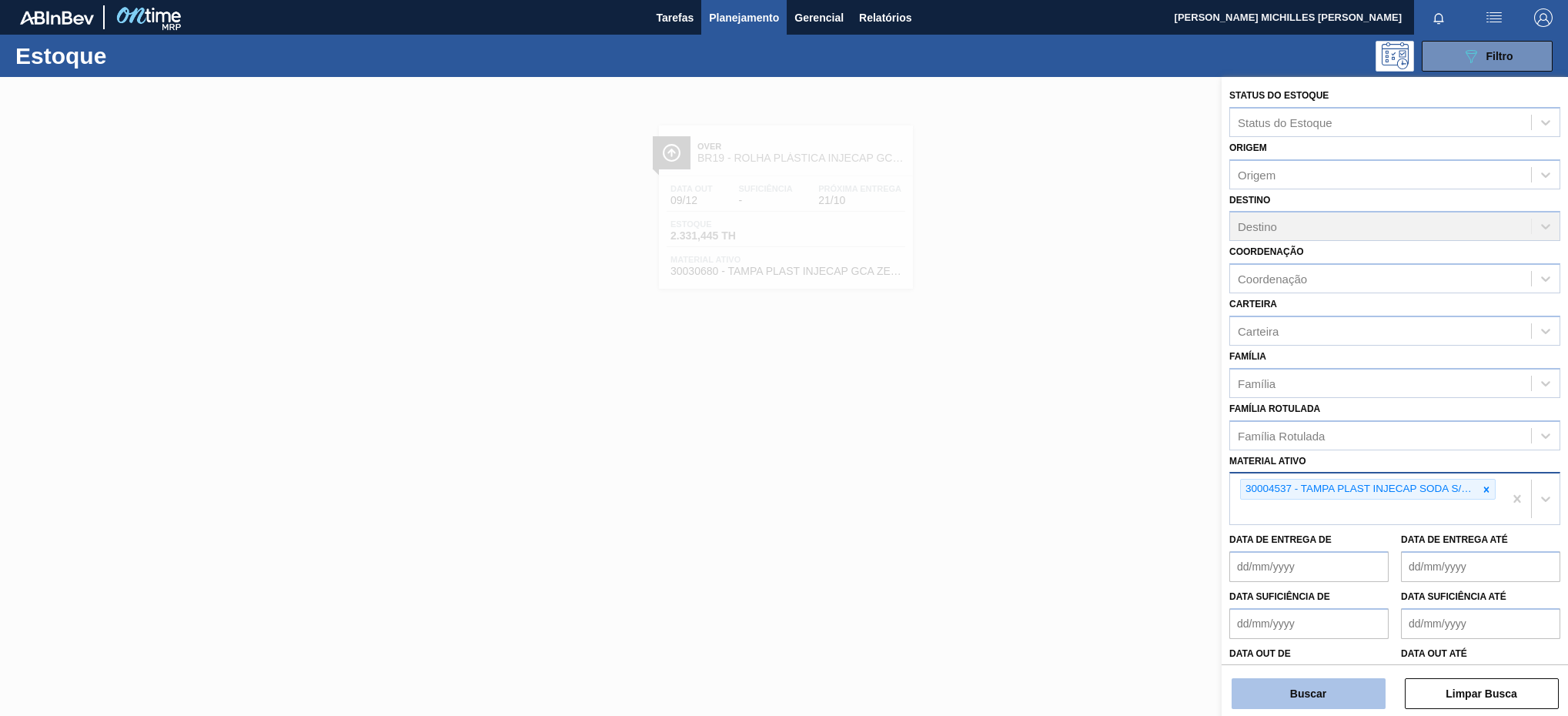
click at [1344, 691] on button "Buscar" at bounding box center [1308, 694] width 154 height 31
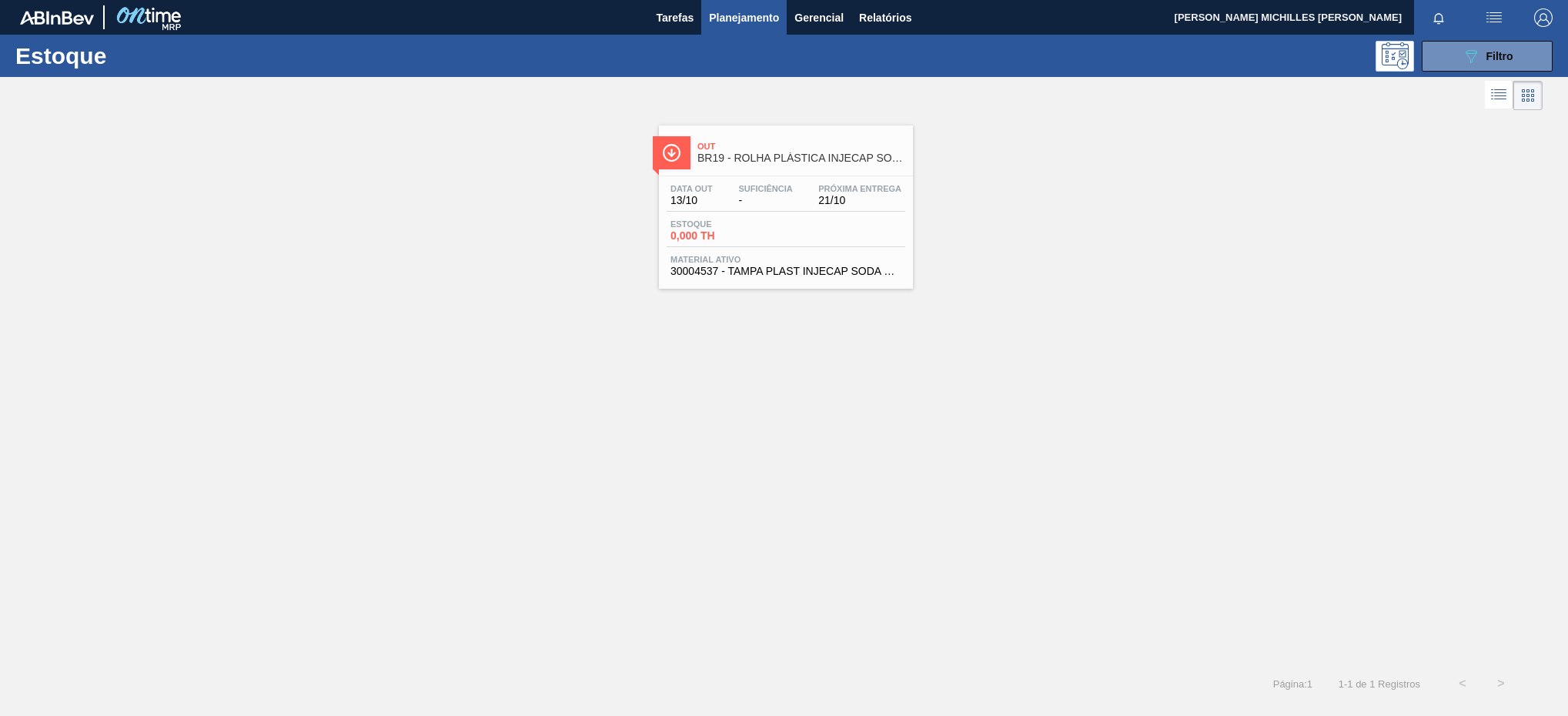
click at [872, 225] on div "Estoque 0,000 TH" at bounding box center [786, 234] width 239 height 27
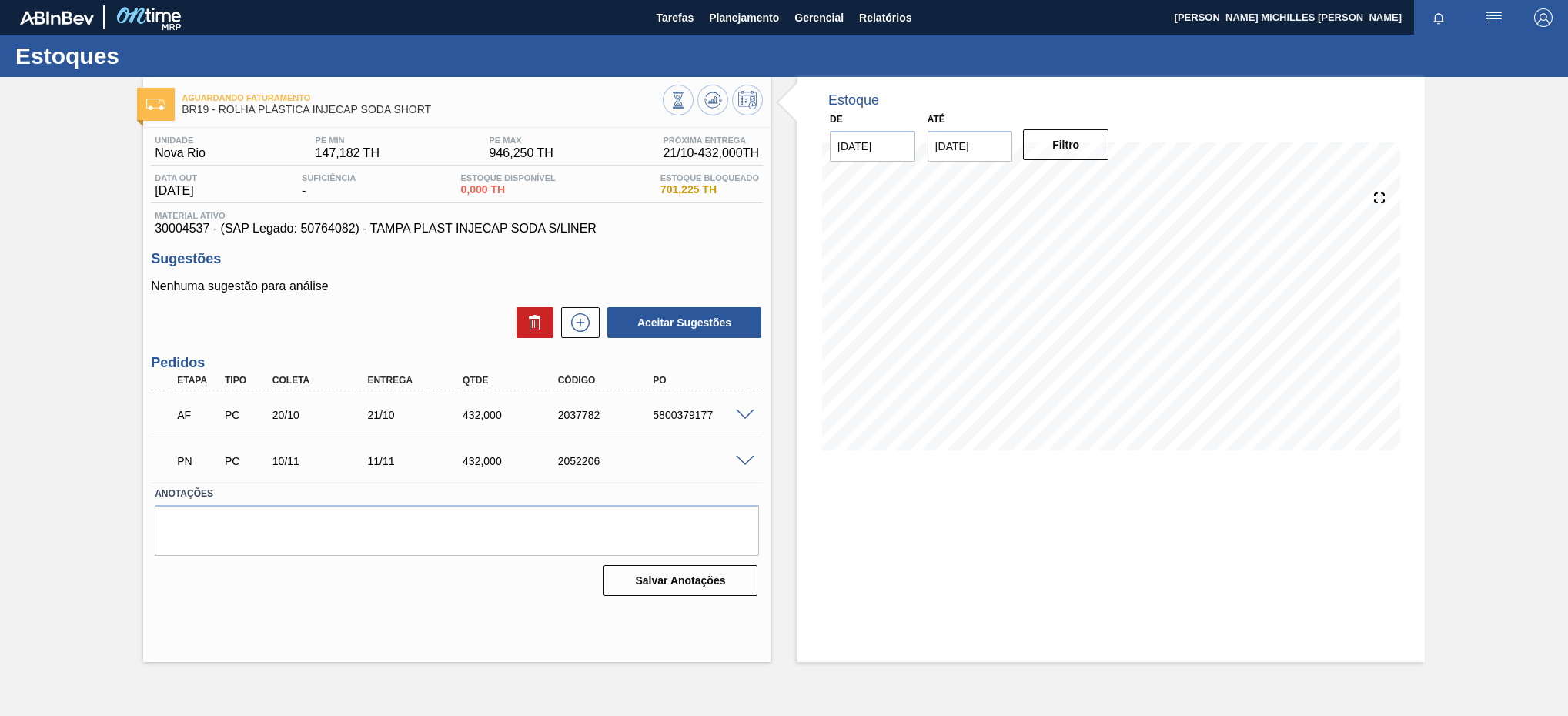
drag, startPoint x: 657, startPoint y: 188, endPoint x: 554, endPoint y: 192, distance: 103.1
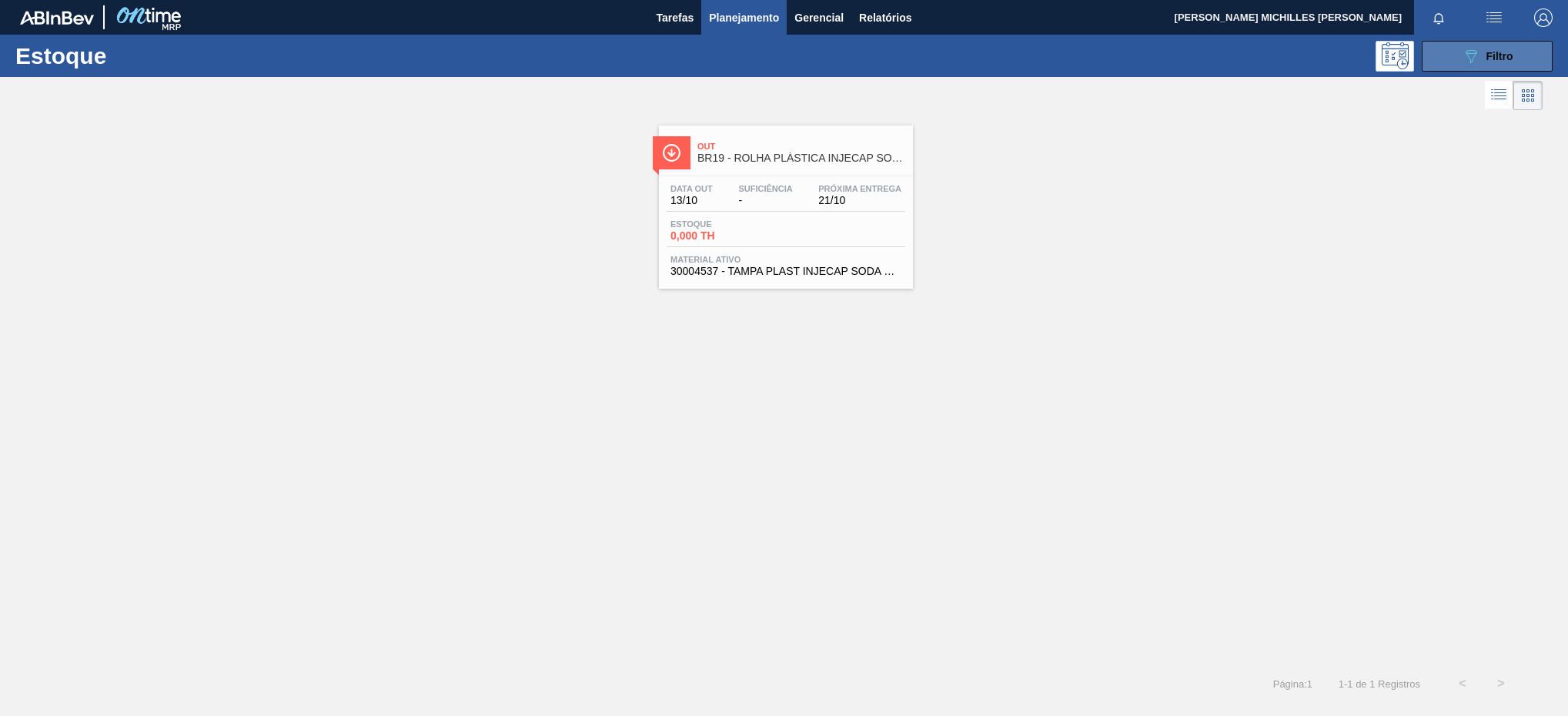
click at [1474, 61] on icon "089F7B8B-B2A5-4AFE-B5C0-19BA573D28AC" at bounding box center [1472, 57] width 19 height 19
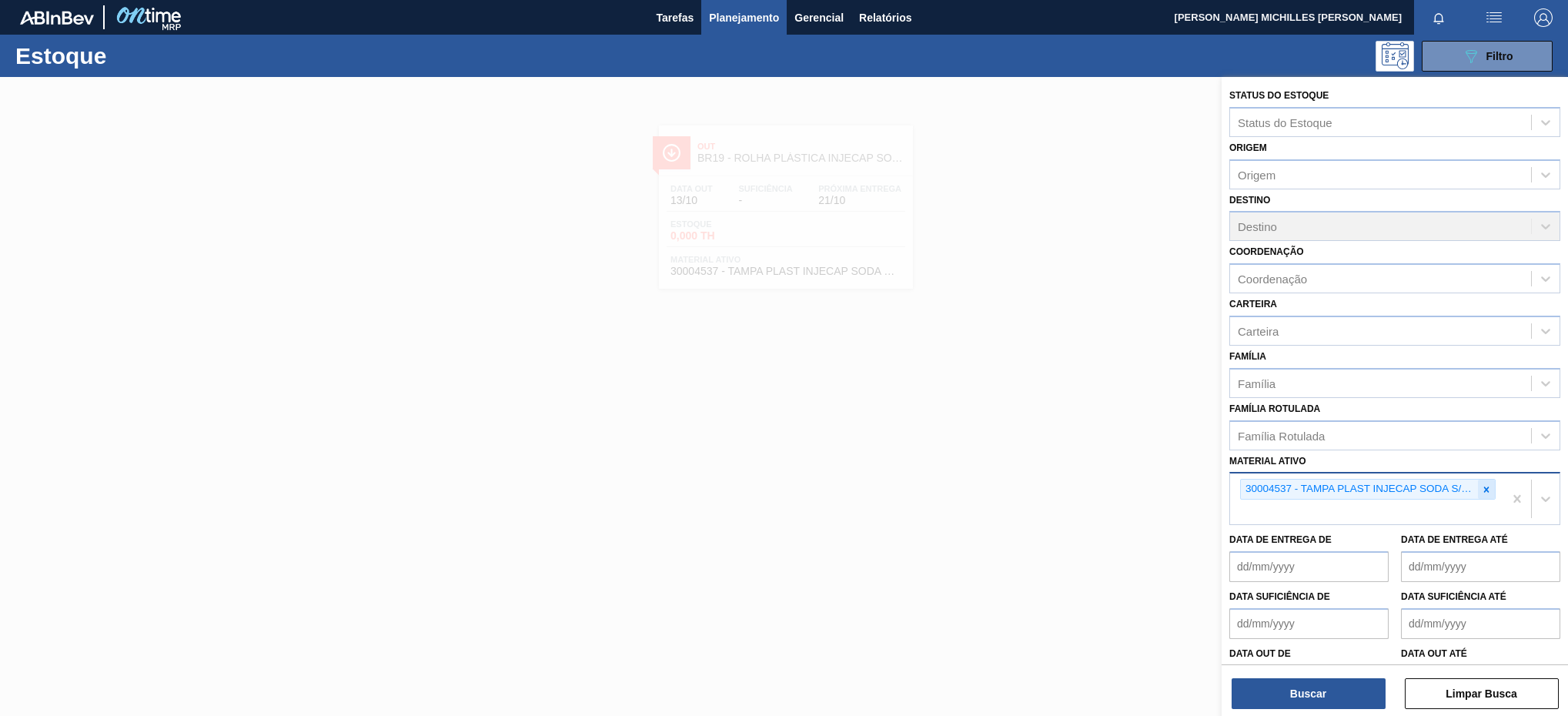
click at [1490, 488] on div at bounding box center [1486, 489] width 17 height 19
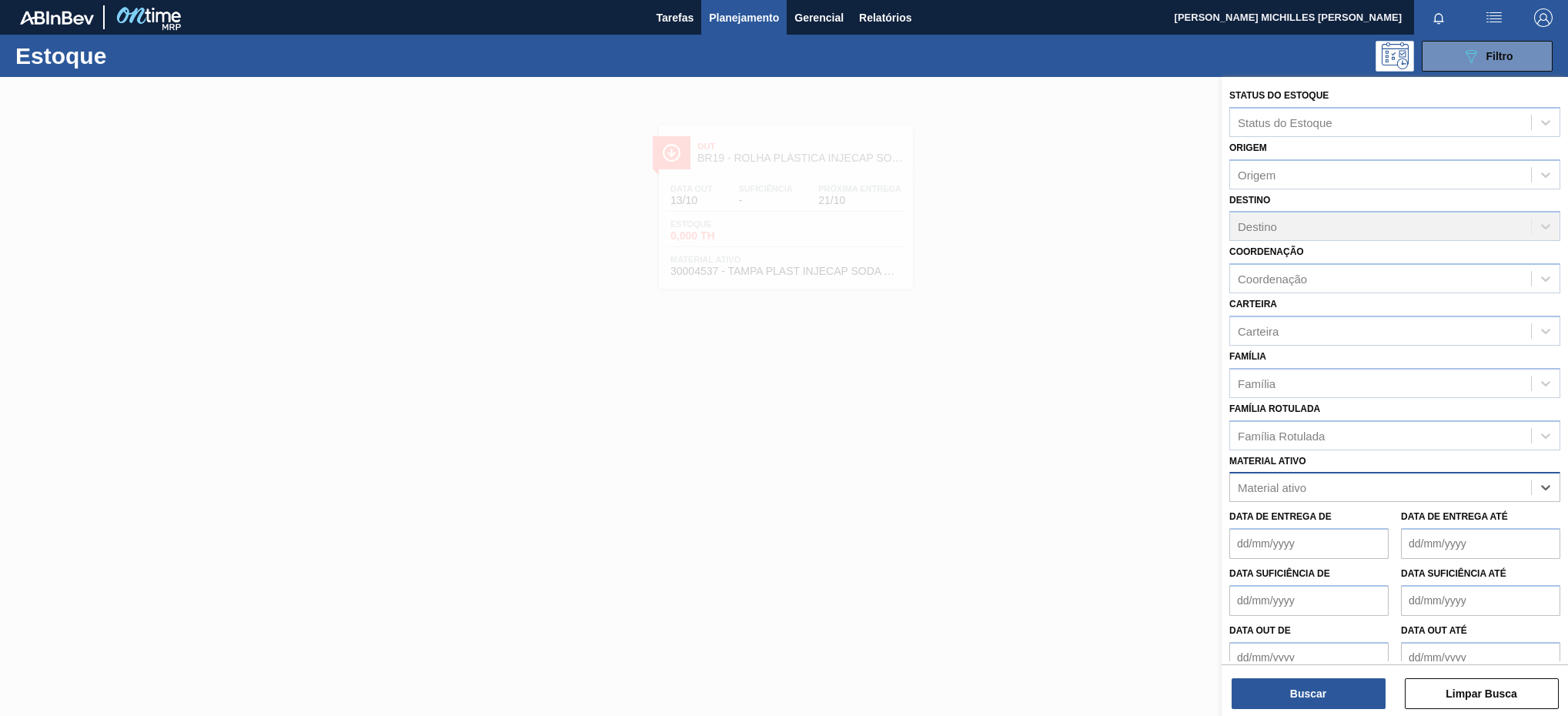
paste ativo "30017817"
type ativo "30017817"
click at [1405, 529] on div "30017817 - ROT PLAST 2L H GCA S / ACUCAR NIV23" at bounding box center [1395, 525] width 331 height 28
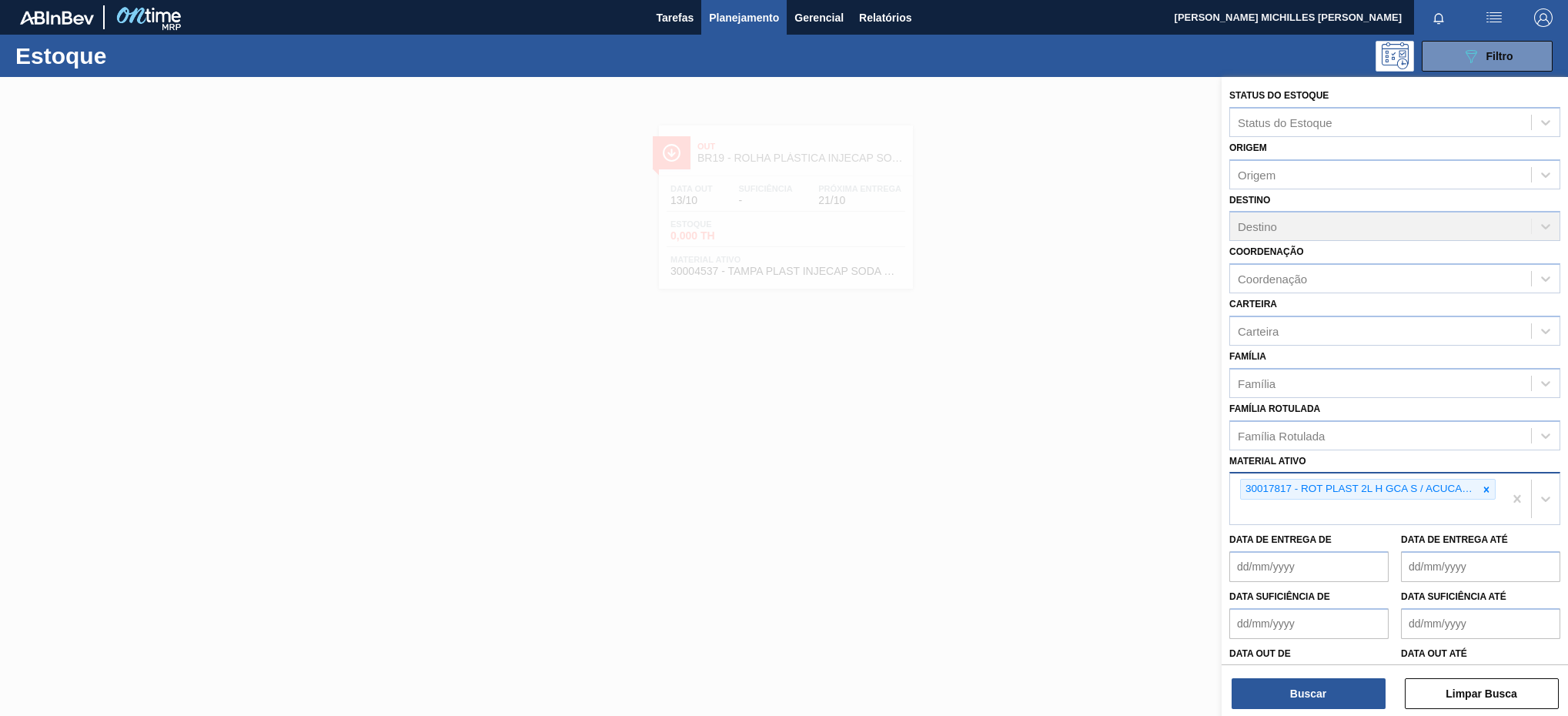
click at [1277, 513] on div "30017817 - ROT PLAST 2L H GCA S / ACUCAR NIV23" at bounding box center [1367, 499] width 273 height 51
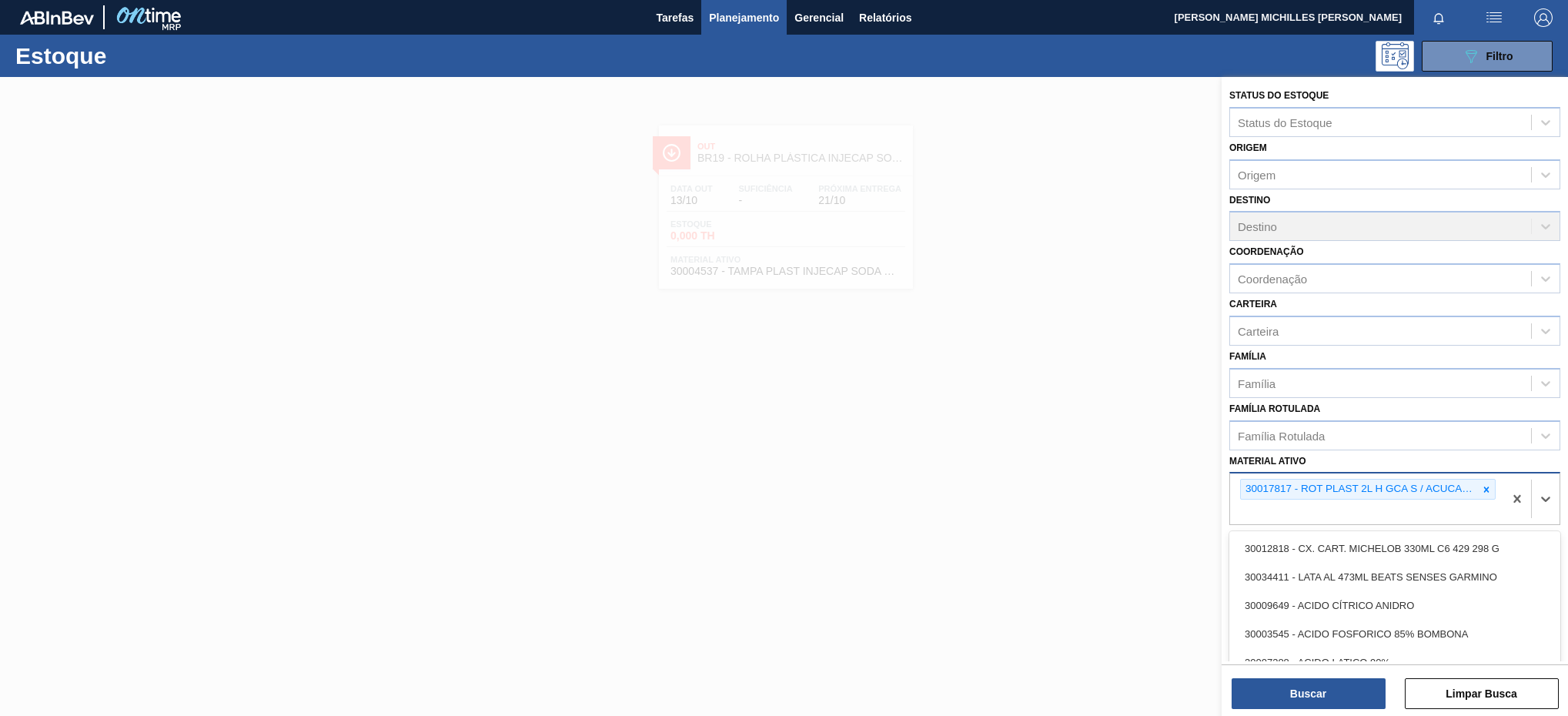
paste ativo "30034296"
type ativo "30034296"
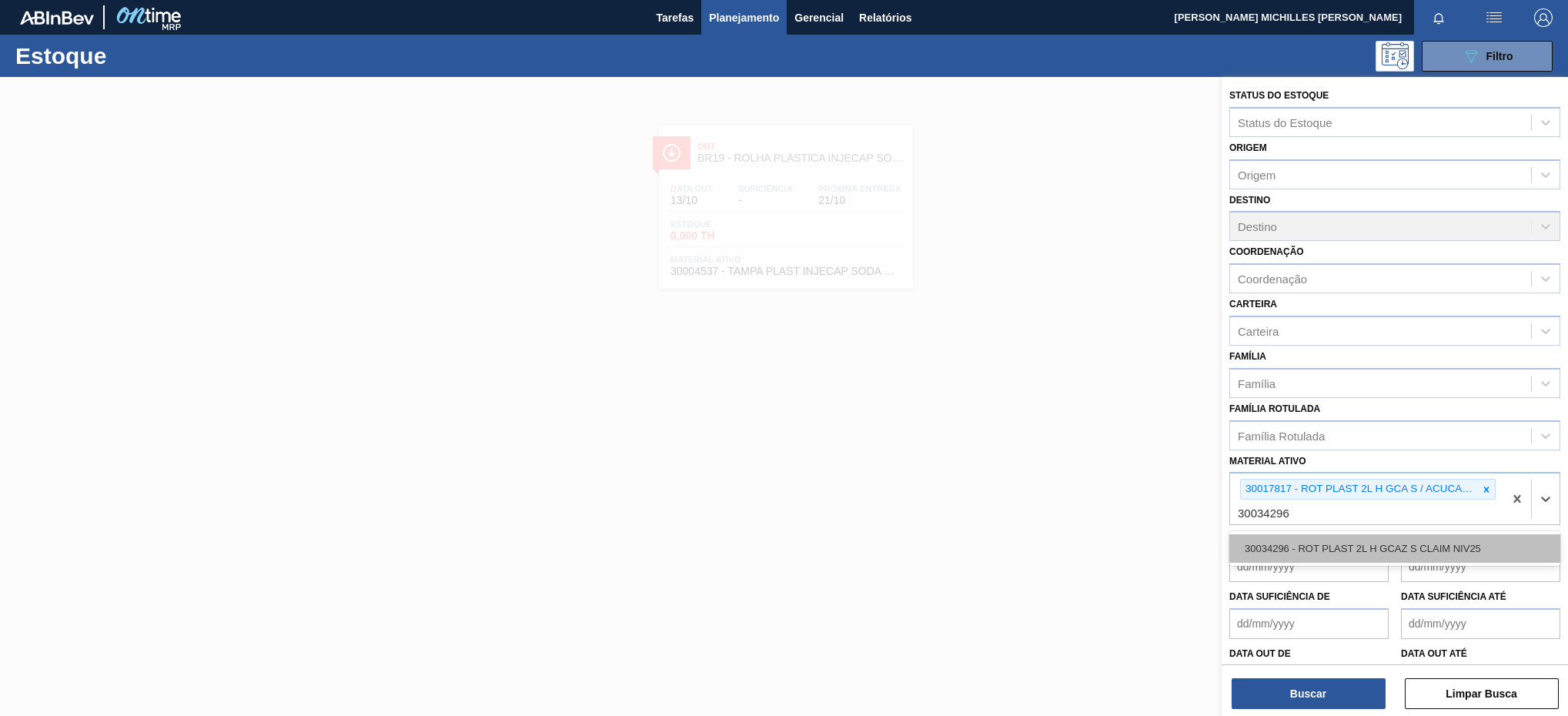
click at [1287, 536] on div "30034296 - ROT PLAST 2L H GCAZ S CLAIM NIV25" at bounding box center [1395, 549] width 331 height 28
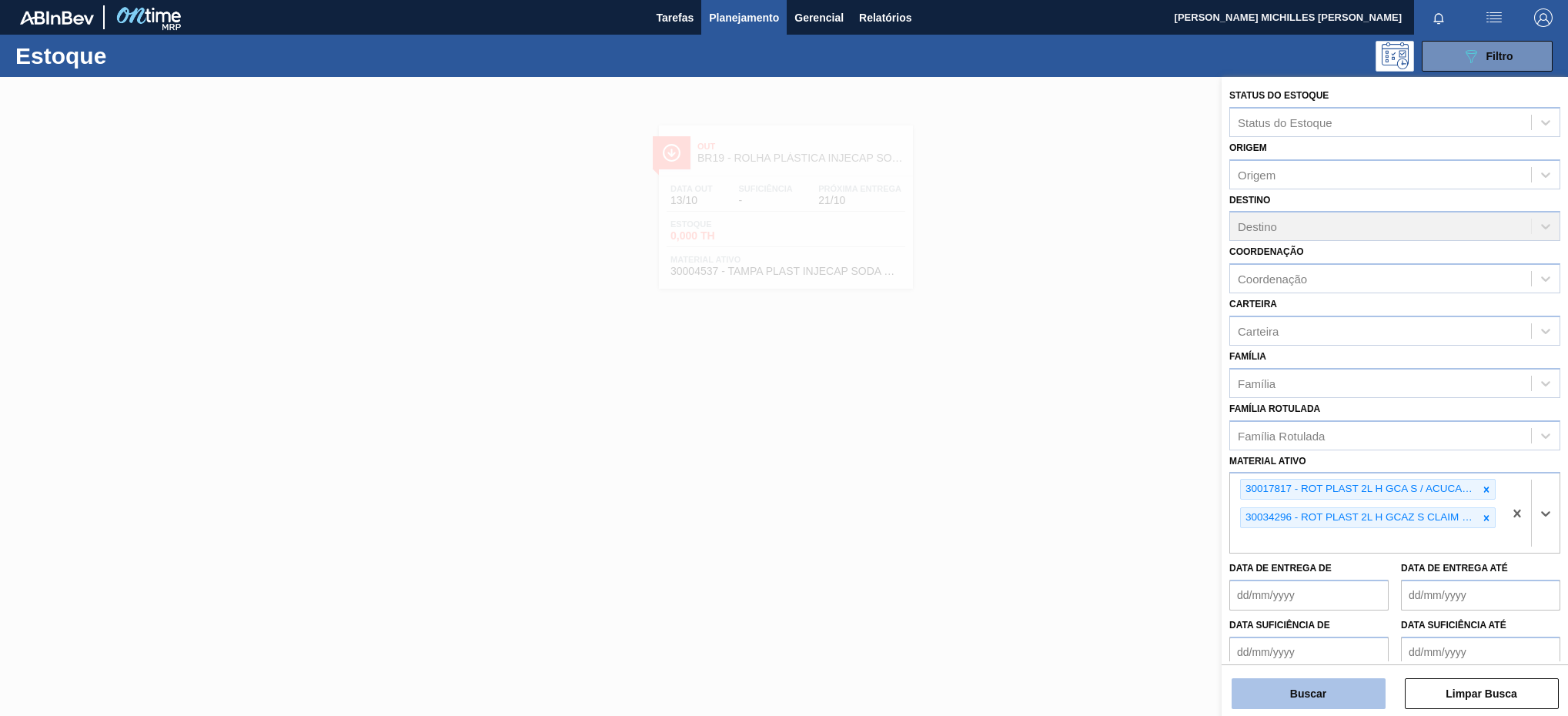
click at [1300, 694] on button "Buscar" at bounding box center [1308, 694] width 154 height 31
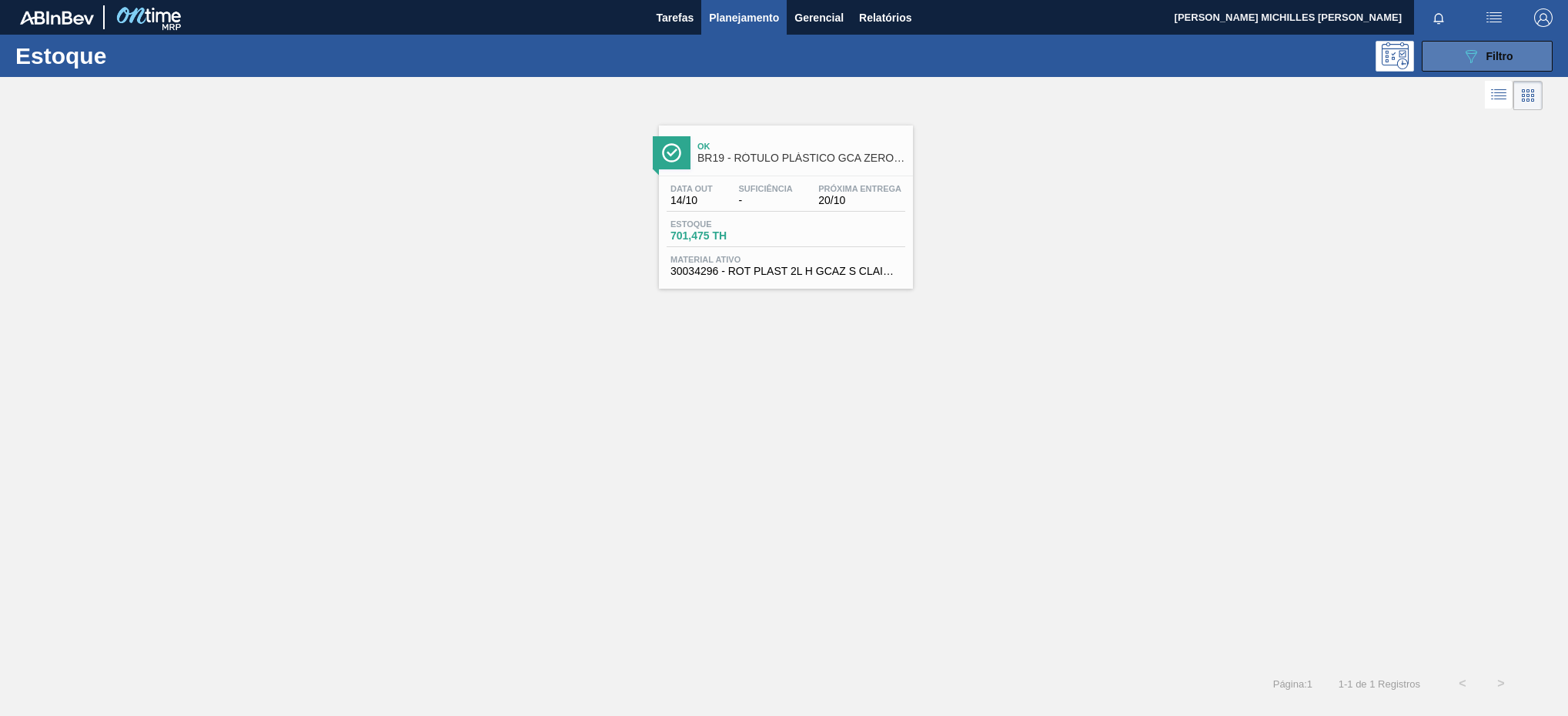
click at [1453, 65] on button "089F7B8B-B2A5-4AFE-B5C0-19BA573D28AC Filtro" at bounding box center [1487, 57] width 131 height 31
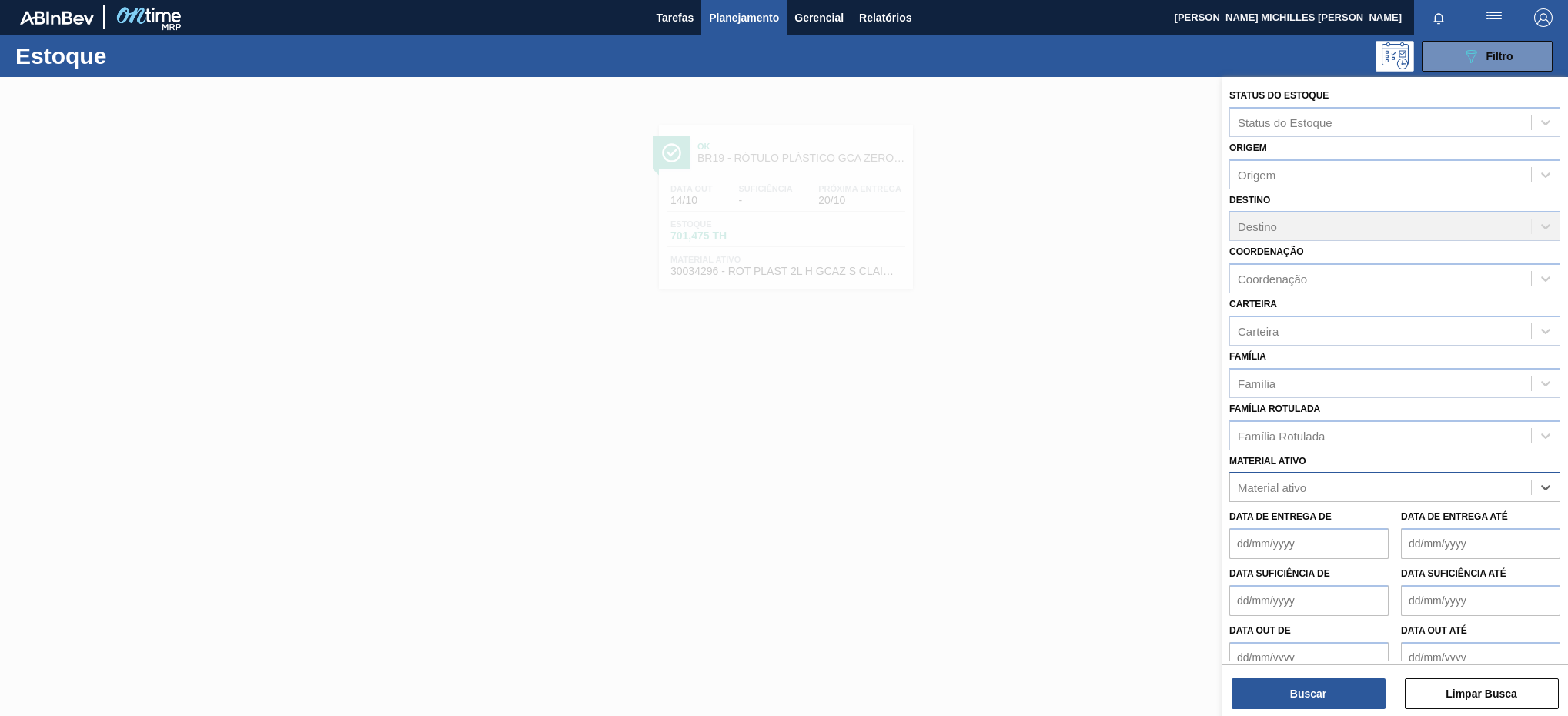
paste ativo "30036587"
type ativo "30036587"
click at [1432, 513] on div "30036587 - ROT PLAST 2L H SUKITA NIV25" at bounding box center [1395, 525] width 331 height 28
click at [1486, 488] on div "30036587 - ROT PLAST 2L H SUKITA NIV25" at bounding box center [1367, 489] width 273 height 32
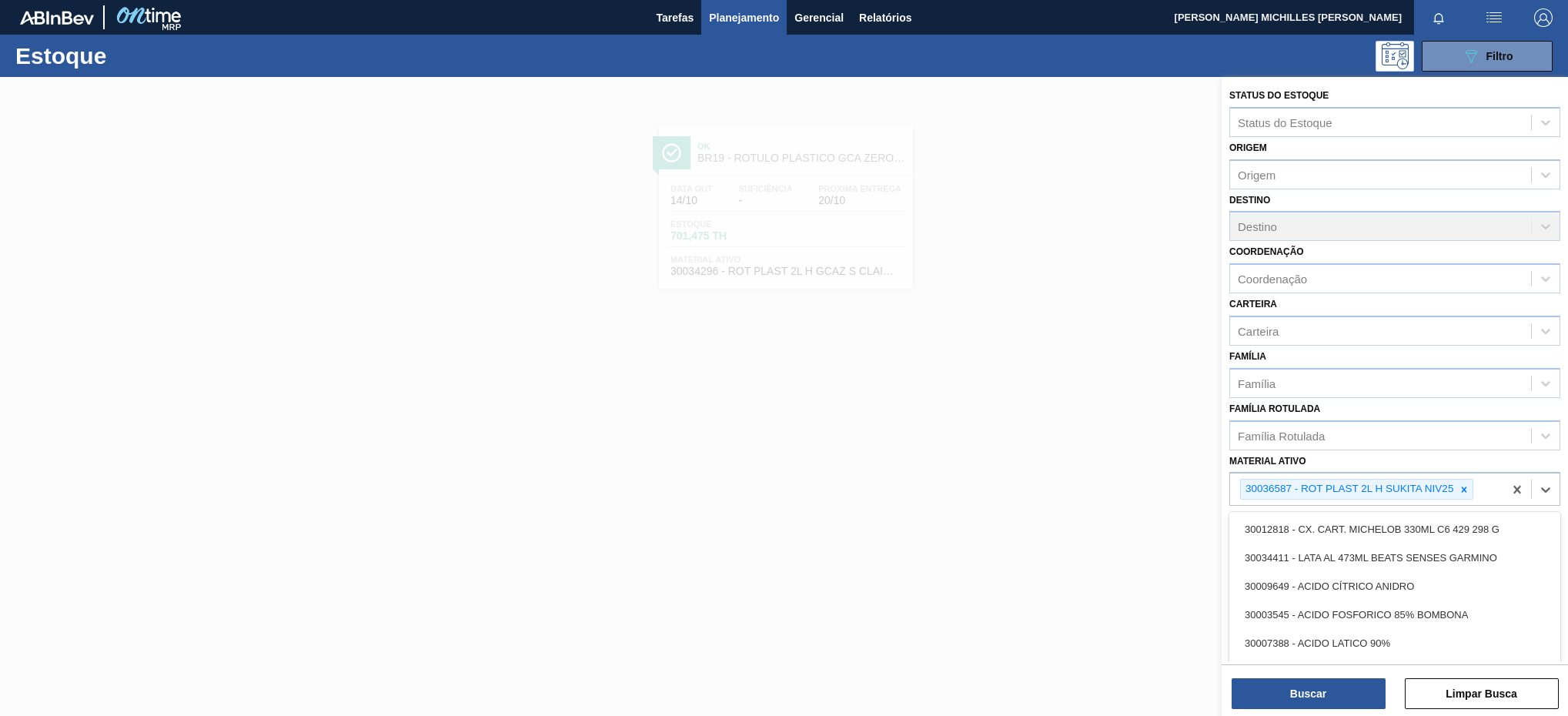
paste ativo "30030785"
type ativo "30030785"
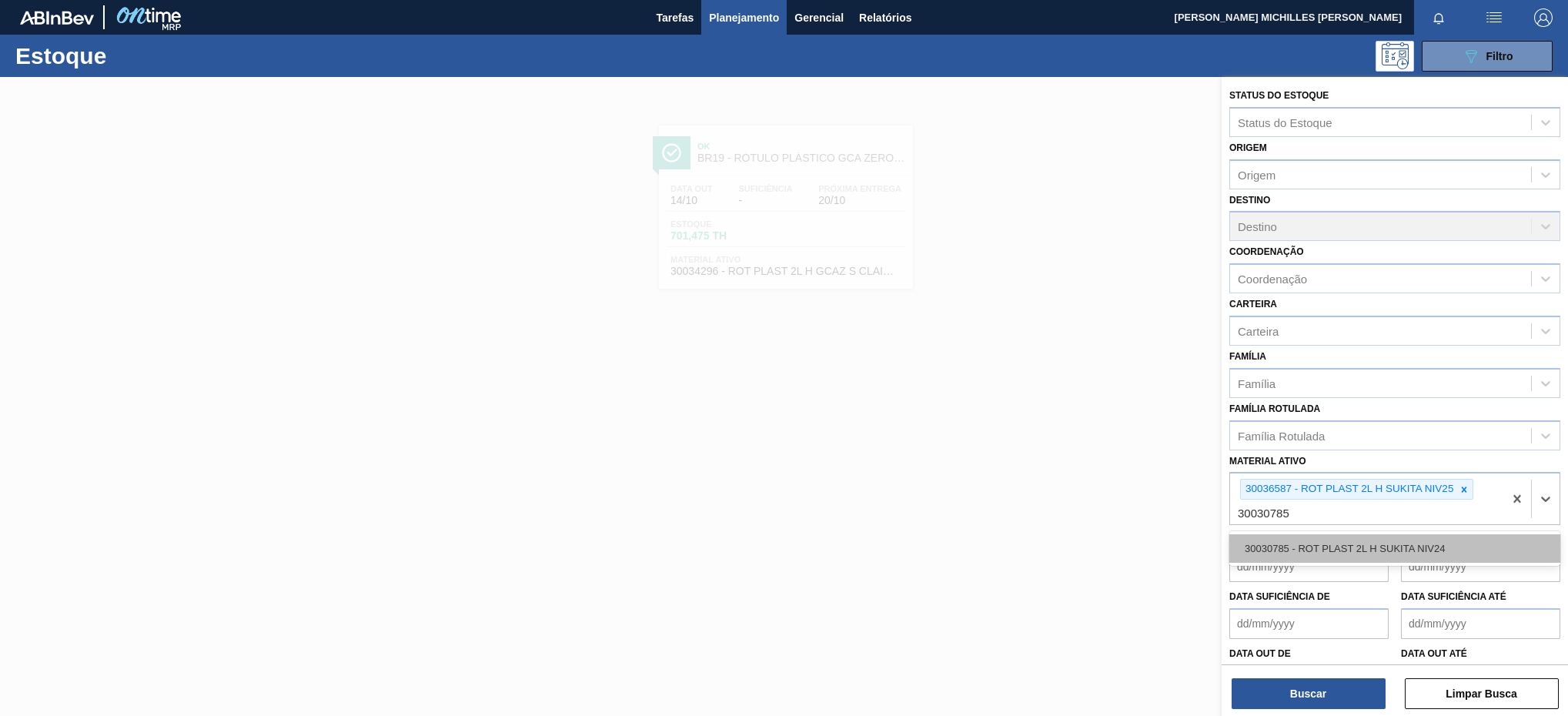
drag, startPoint x: 1434, startPoint y: 542, endPoint x: 1432, endPoint y: 557, distance: 15.1
click at [1433, 542] on div "30030785 - ROT PLAST 2L H SUKITA NIV24" at bounding box center [1395, 549] width 331 height 28
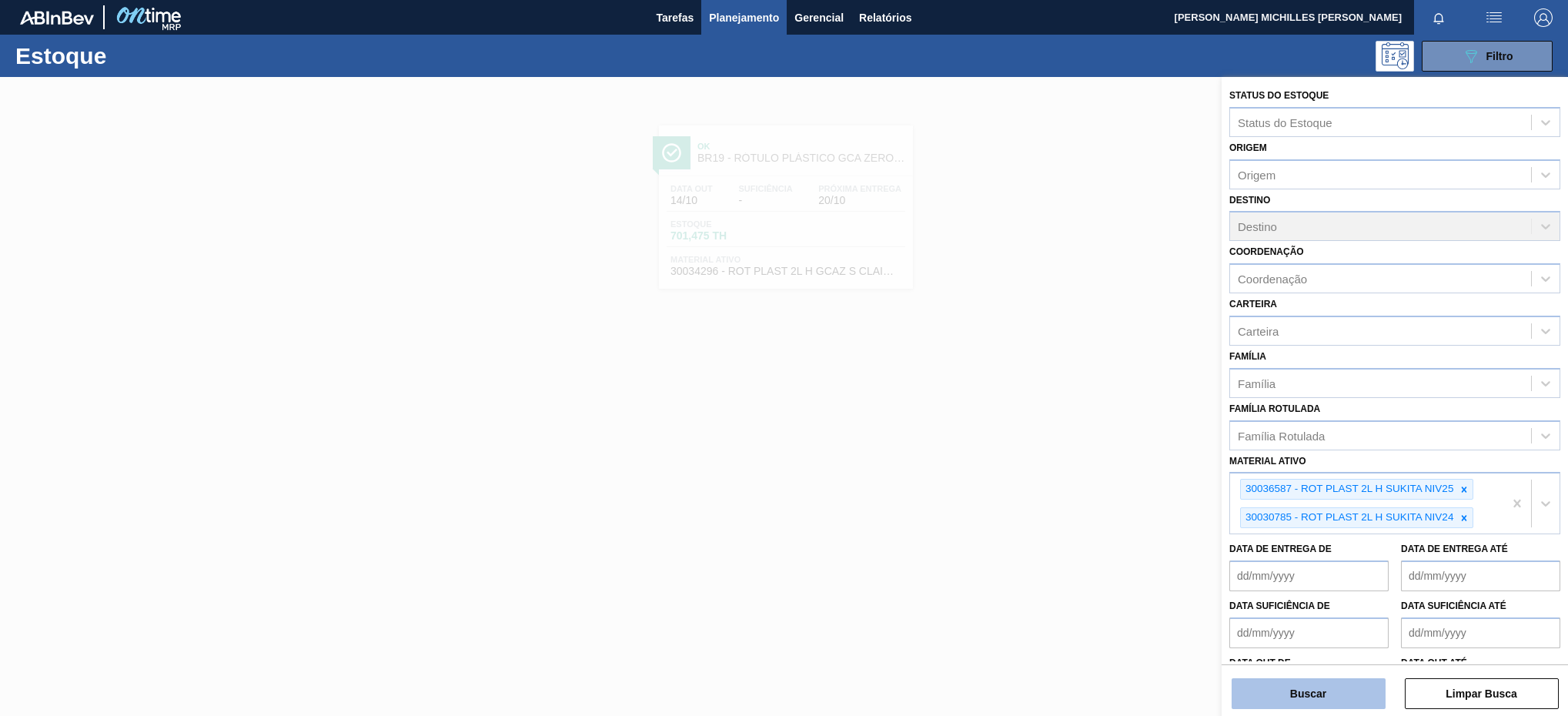
click at [1361, 680] on button "Buscar" at bounding box center [1308, 694] width 154 height 31
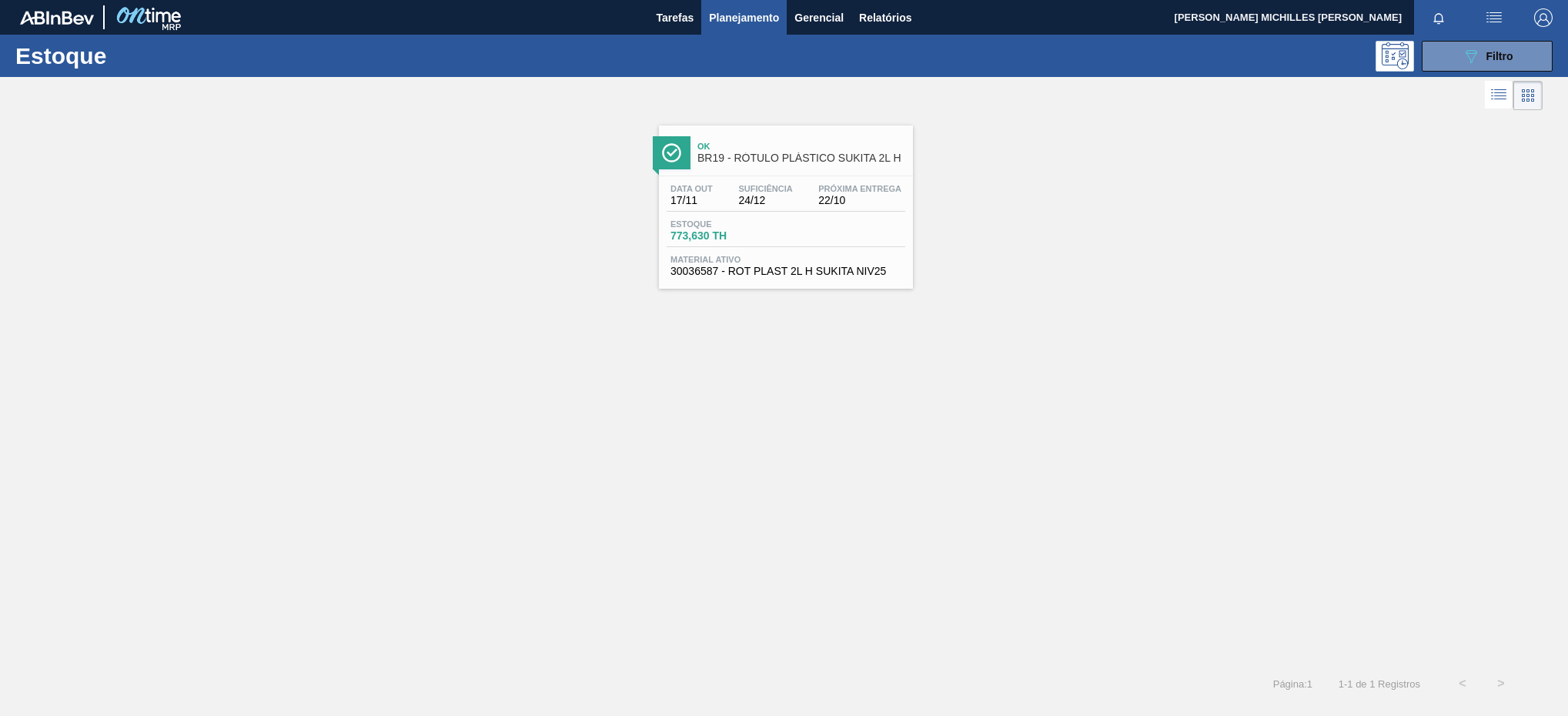
click at [819, 203] on span "22/10" at bounding box center [860, 200] width 83 height 11
click at [1507, 45] on button "089F7B8B-B2A5-4AFE-B5C0-19BA573D28AC Filtro" at bounding box center [1487, 57] width 131 height 31
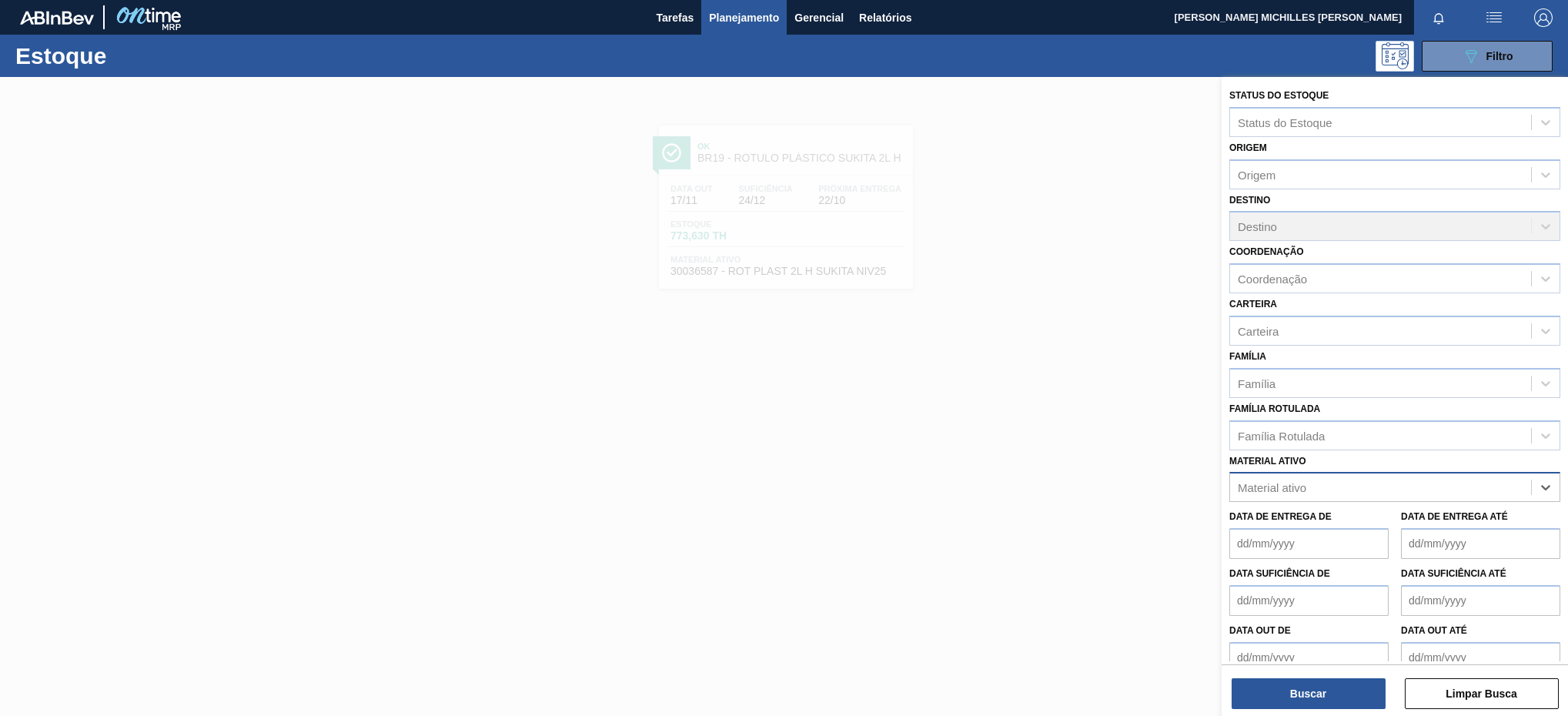
paste ativo "30003623"
type ativo "30003623"
click at [1458, 513] on div "30003623 - FILME STRETCH;500 MM;23 MICRA;;HISTRETCH" at bounding box center [1395, 525] width 331 height 28
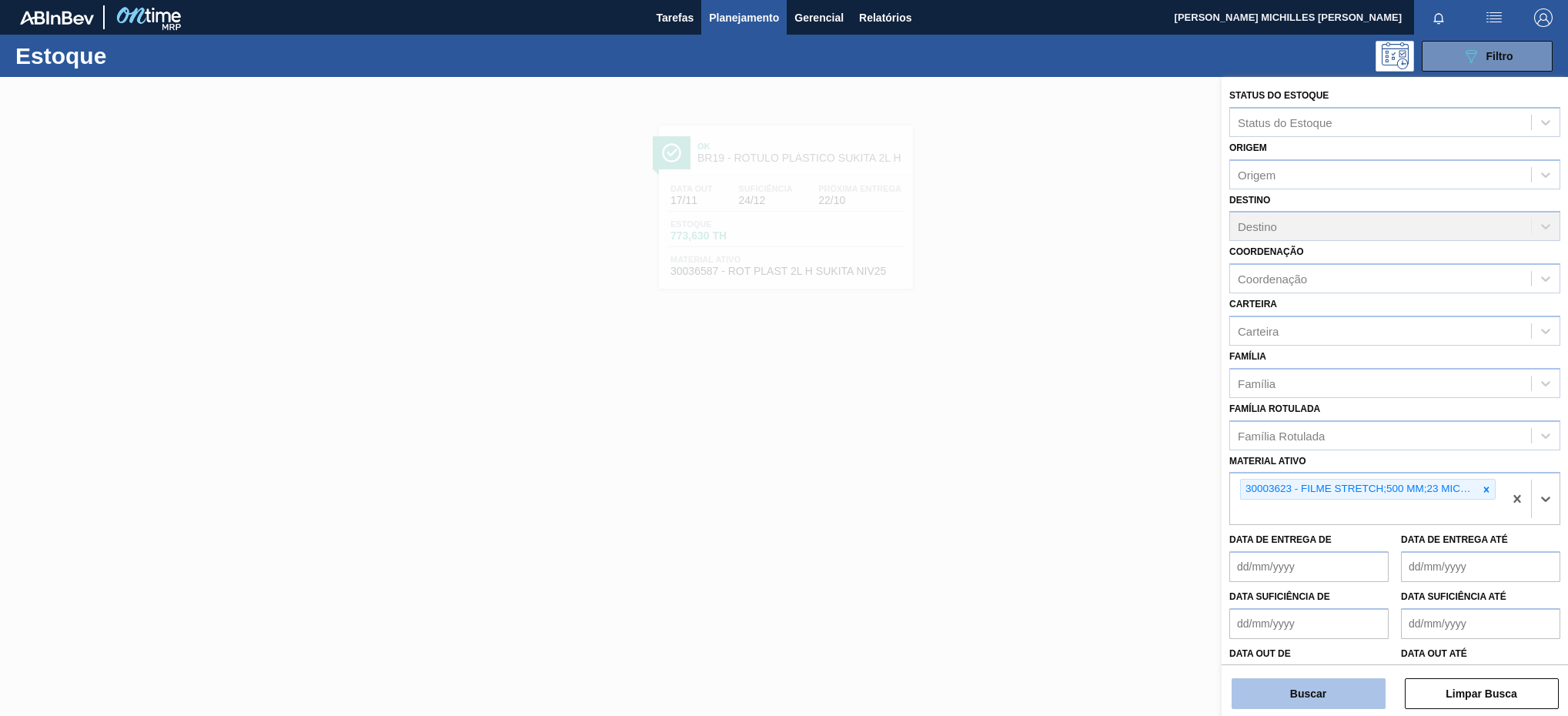
click at [1342, 699] on button "Buscar" at bounding box center [1308, 694] width 154 height 31
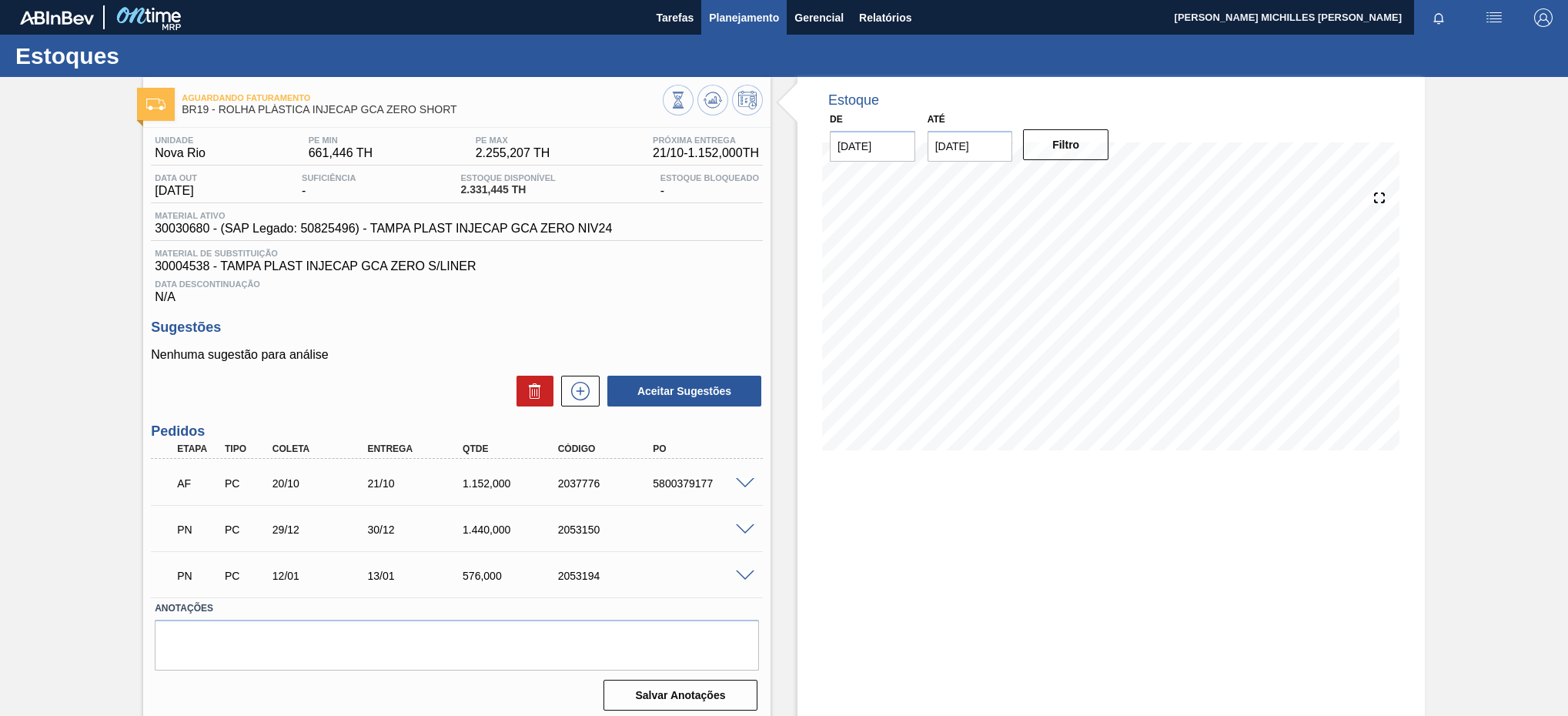
click at [747, 10] on span "Planejamento" at bounding box center [744, 18] width 70 height 19
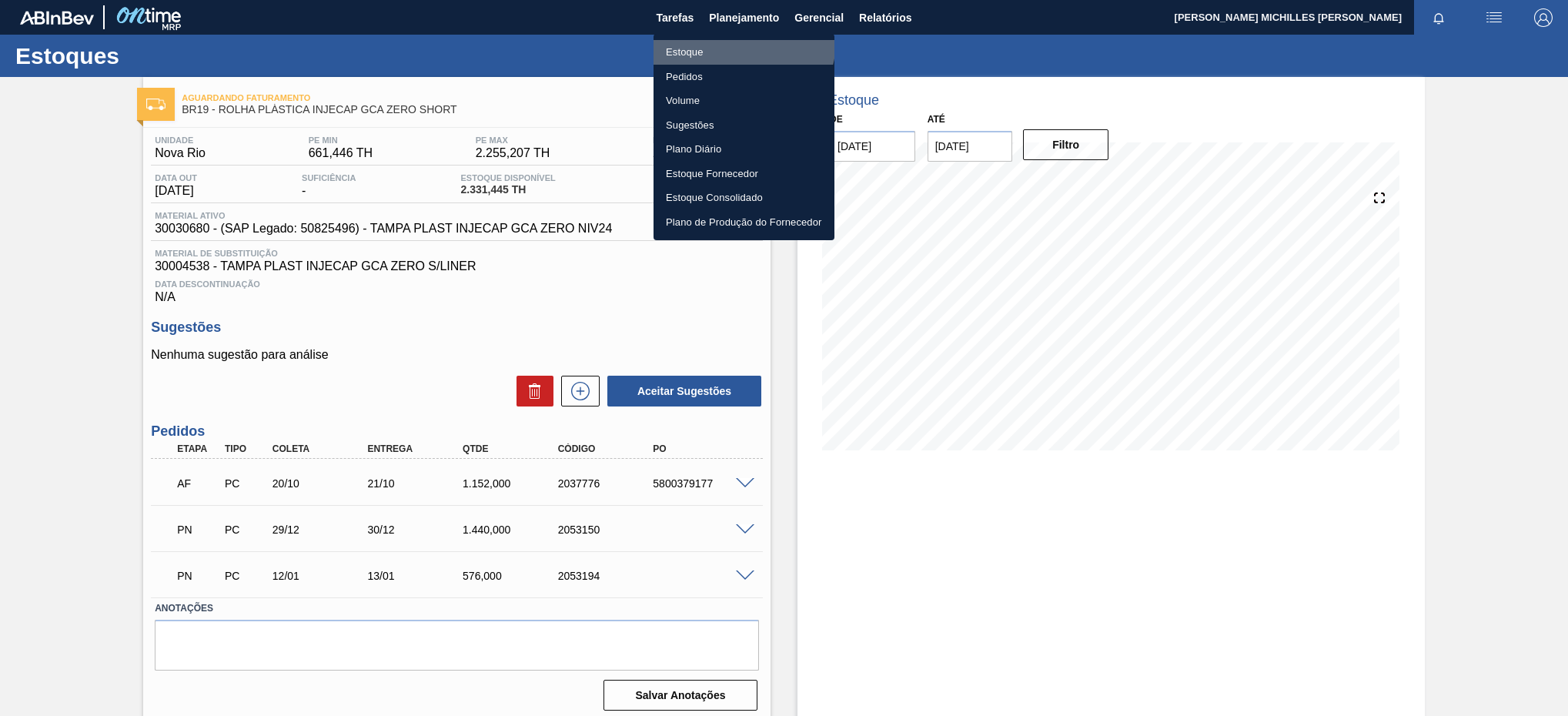
click at [742, 41] on li "Estoque" at bounding box center [744, 52] width 181 height 25
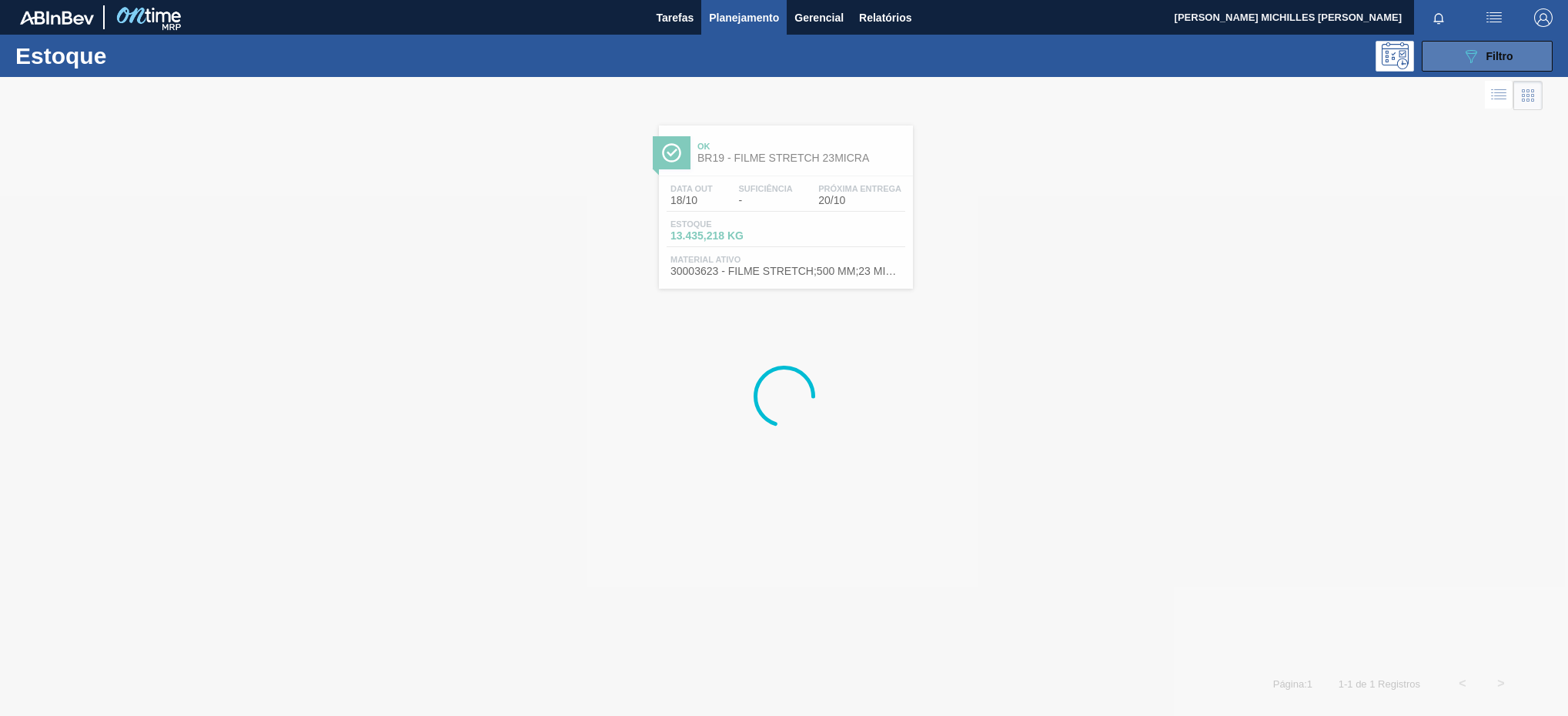
click at [1513, 47] on div "089F7B8B-B2A5-4AFE-B5C0-19BA573D28AC Filtro" at bounding box center [1488, 57] width 51 height 19
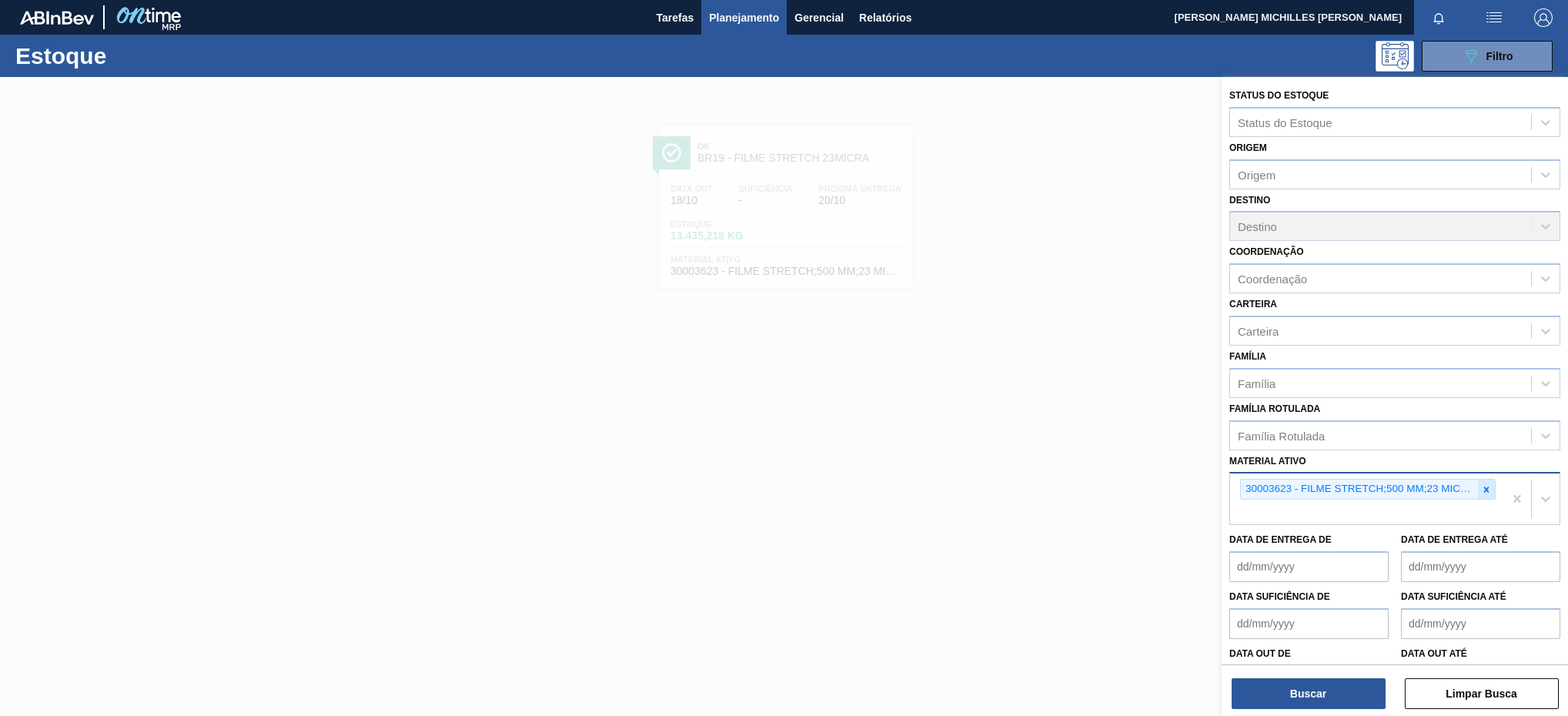
click at [1481, 495] on div at bounding box center [1486, 489] width 17 height 19
paste ativo "30003696"
type ativo "30003696"
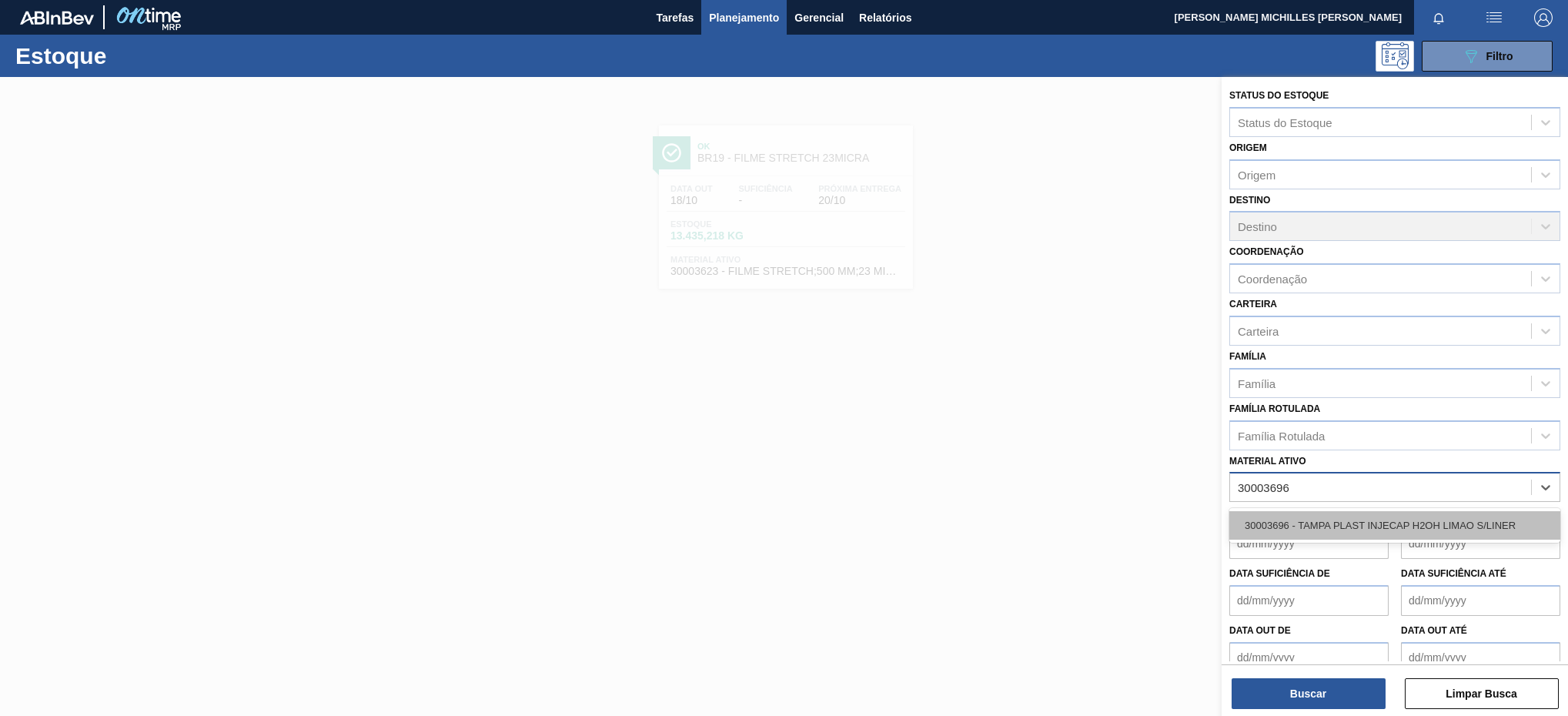
click at [1414, 534] on div "30003696 - TAMPA PLAST INJECAP H2OH LIMAO S/LINER" at bounding box center [1395, 525] width 331 height 28
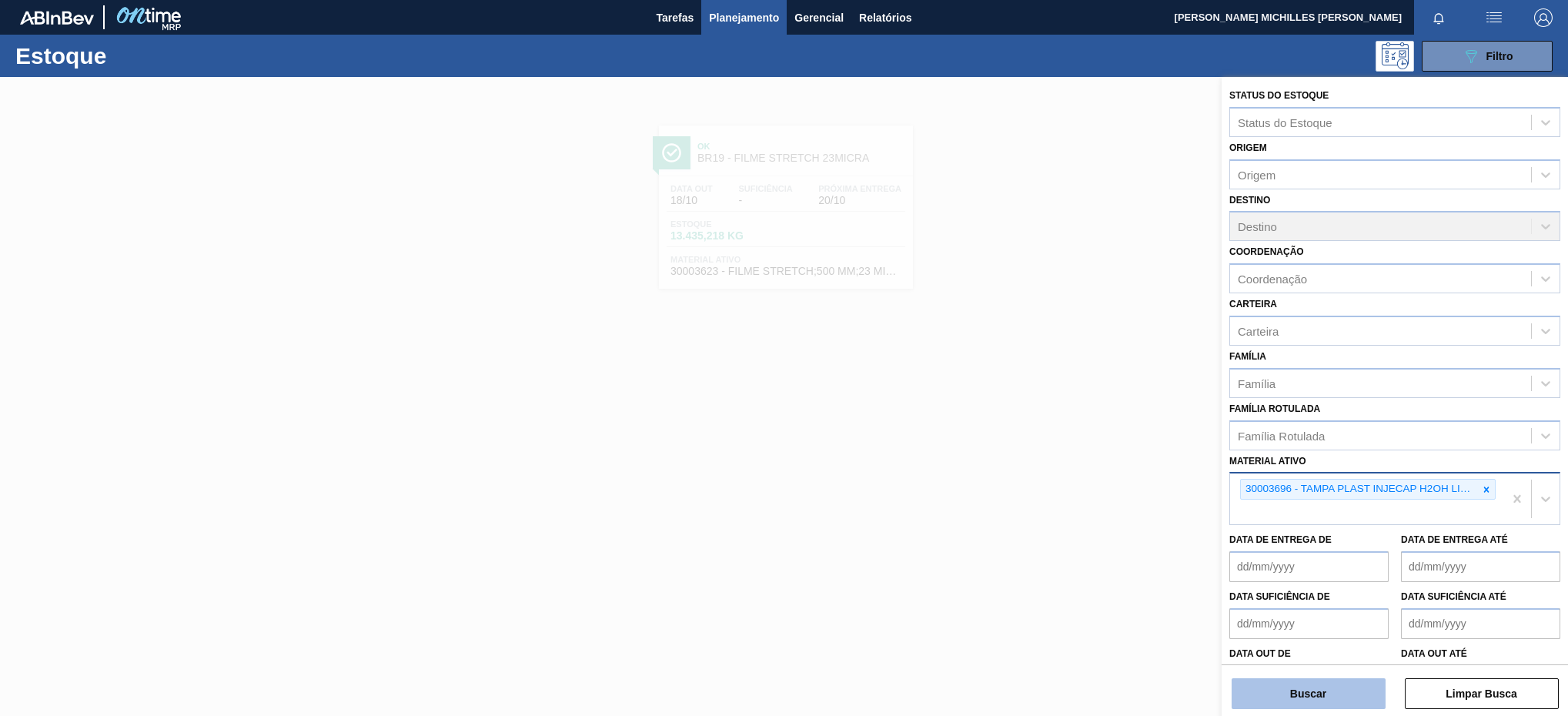
click at [1344, 700] on button "Buscar" at bounding box center [1308, 694] width 154 height 31
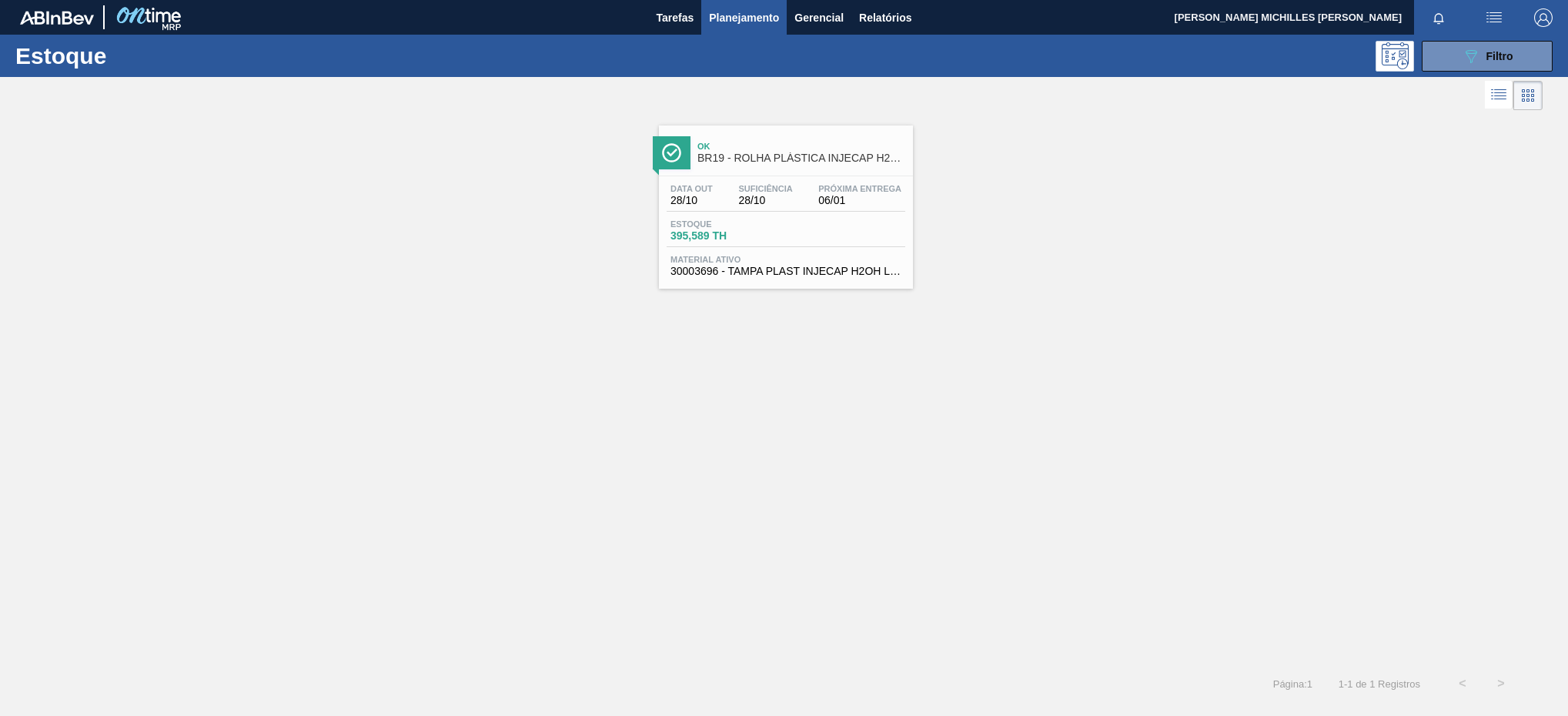
click at [703, 271] on span "30003696 - TAMPA PLAST INJECAP H2OH LIMAO S/LINER" at bounding box center [785, 271] width 231 height 11
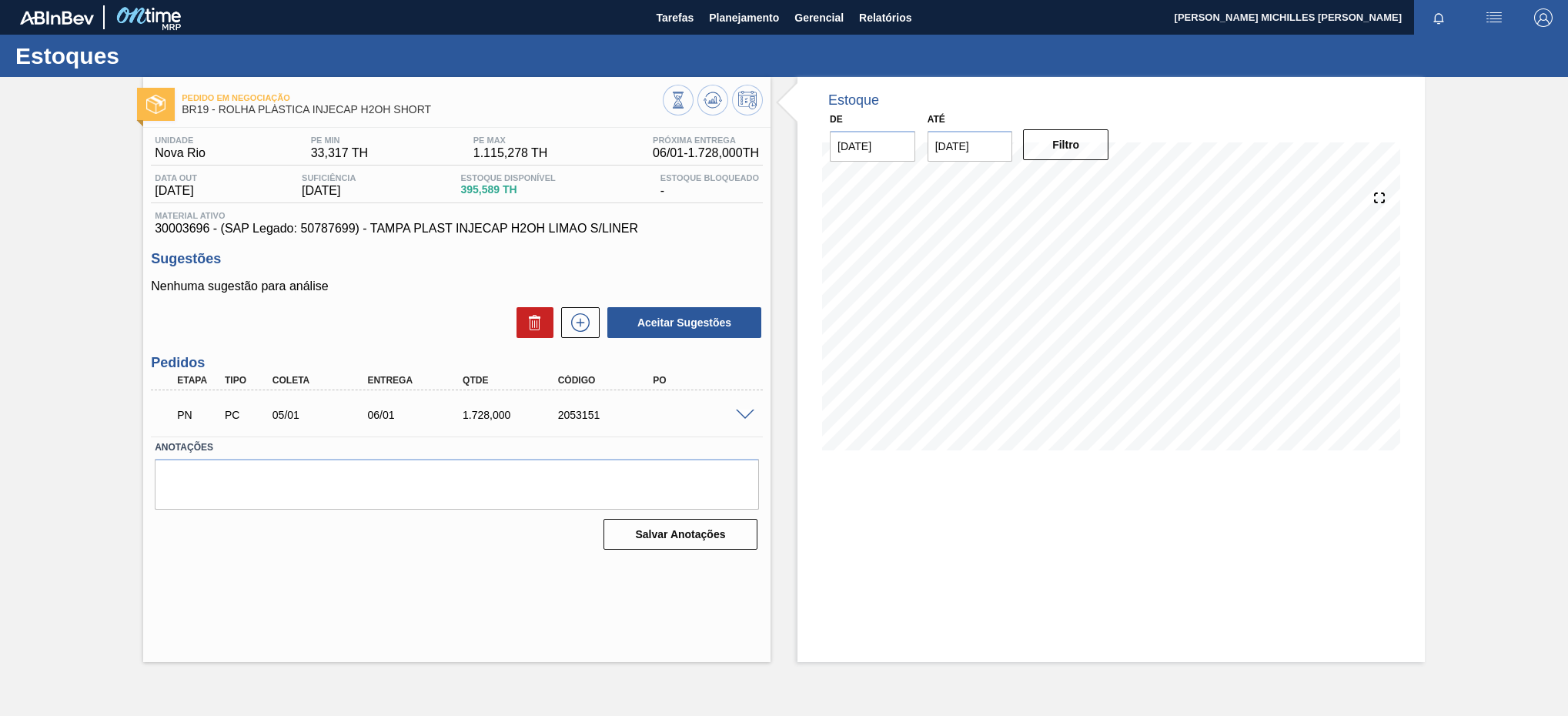
drag, startPoint x: 729, startPoint y: 423, endPoint x: 745, endPoint y: 423, distance: 16.0
click at [730, 426] on div "PN PC 05/01 06/01 1.728,000 2053151" at bounding box center [453, 414] width 572 height 31
click at [745, 422] on span at bounding box center [746, 415] width 19 height 11
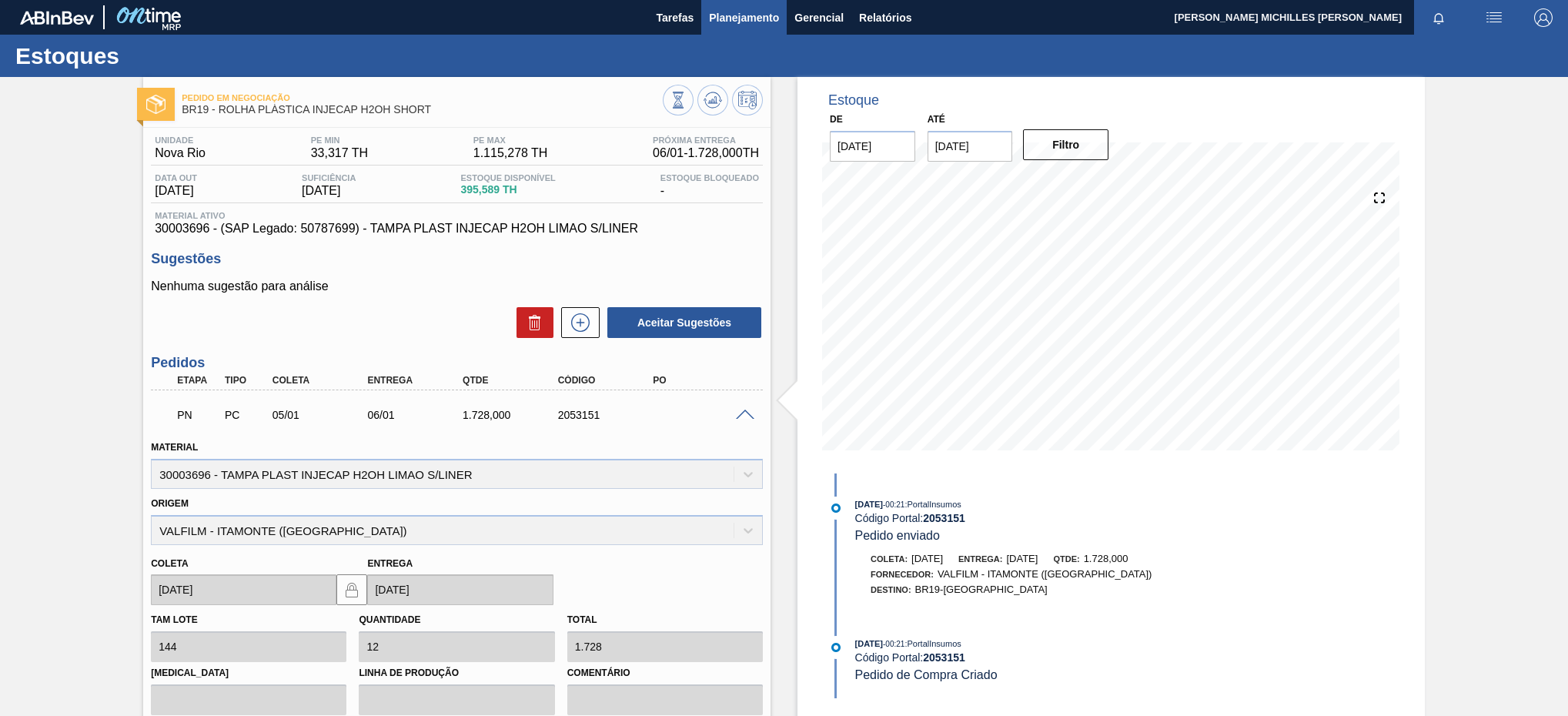
click at [776, 10] on span "Planejamento" at bounding box center [744, 18] width 70 height 19
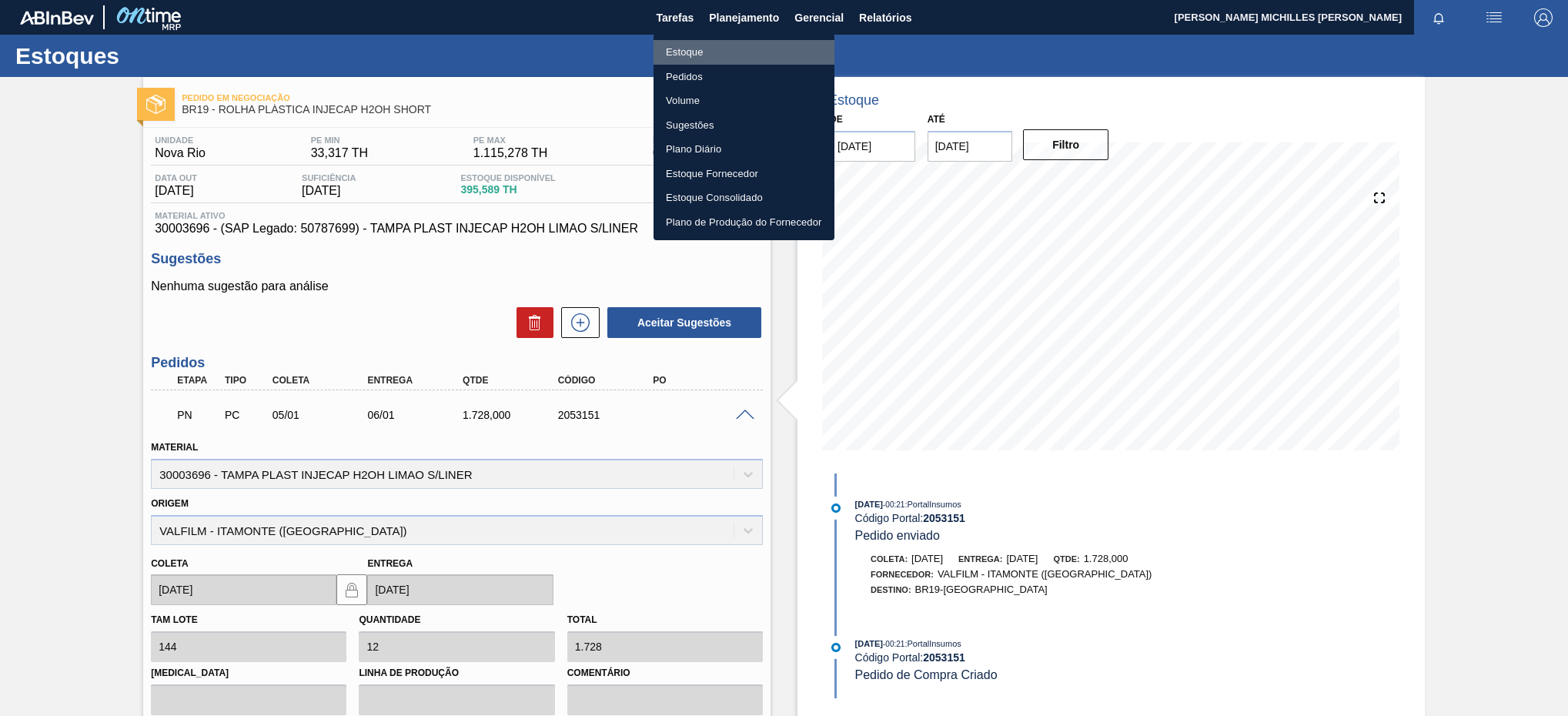
click at [756, 49] on li "Estoque" at bounding box center [744, 52] width 181 height 25
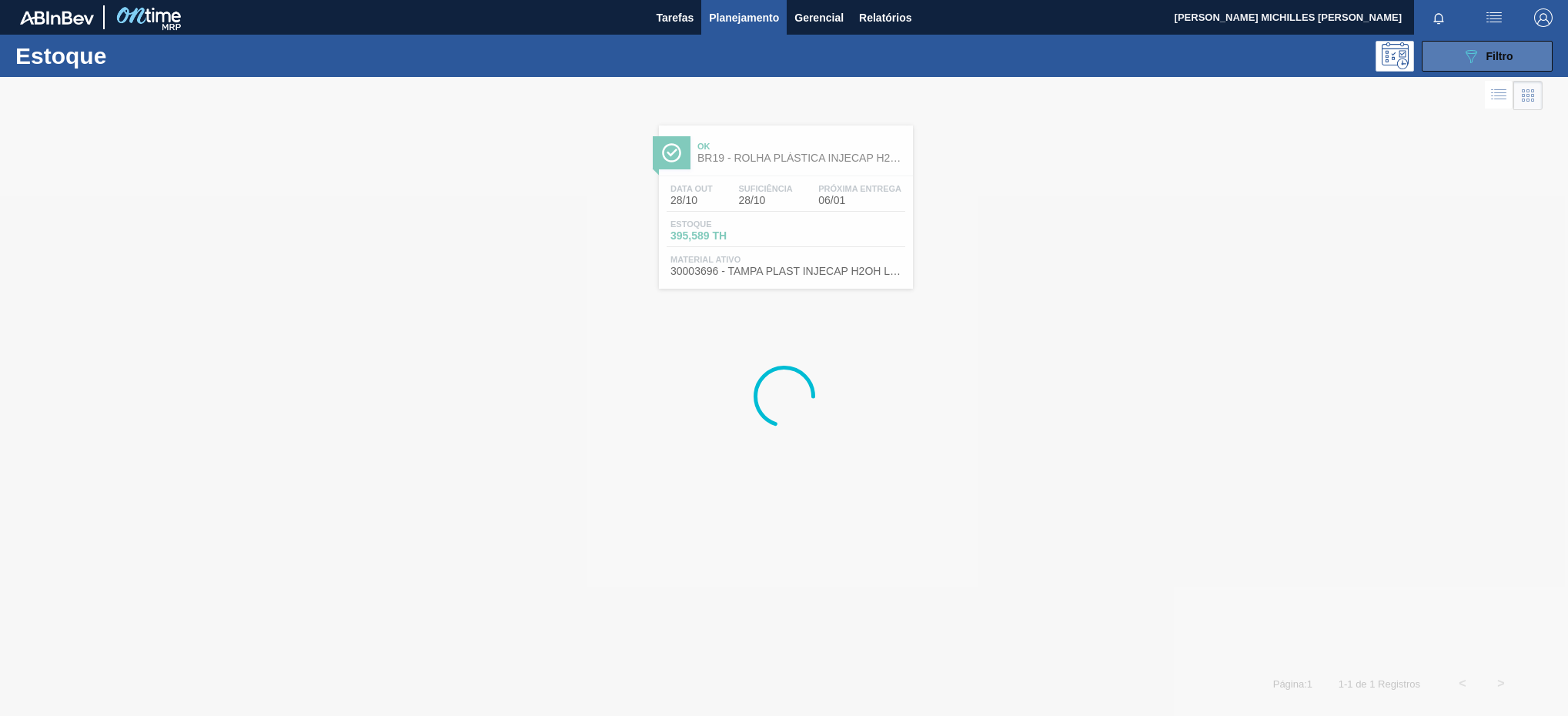
click at [1527, 53] on button "089F7B8B-B2A5-4AFE-B5C0-19BA573D28AC Filtro" at bounding box center [1487, 57] width 131 height 31
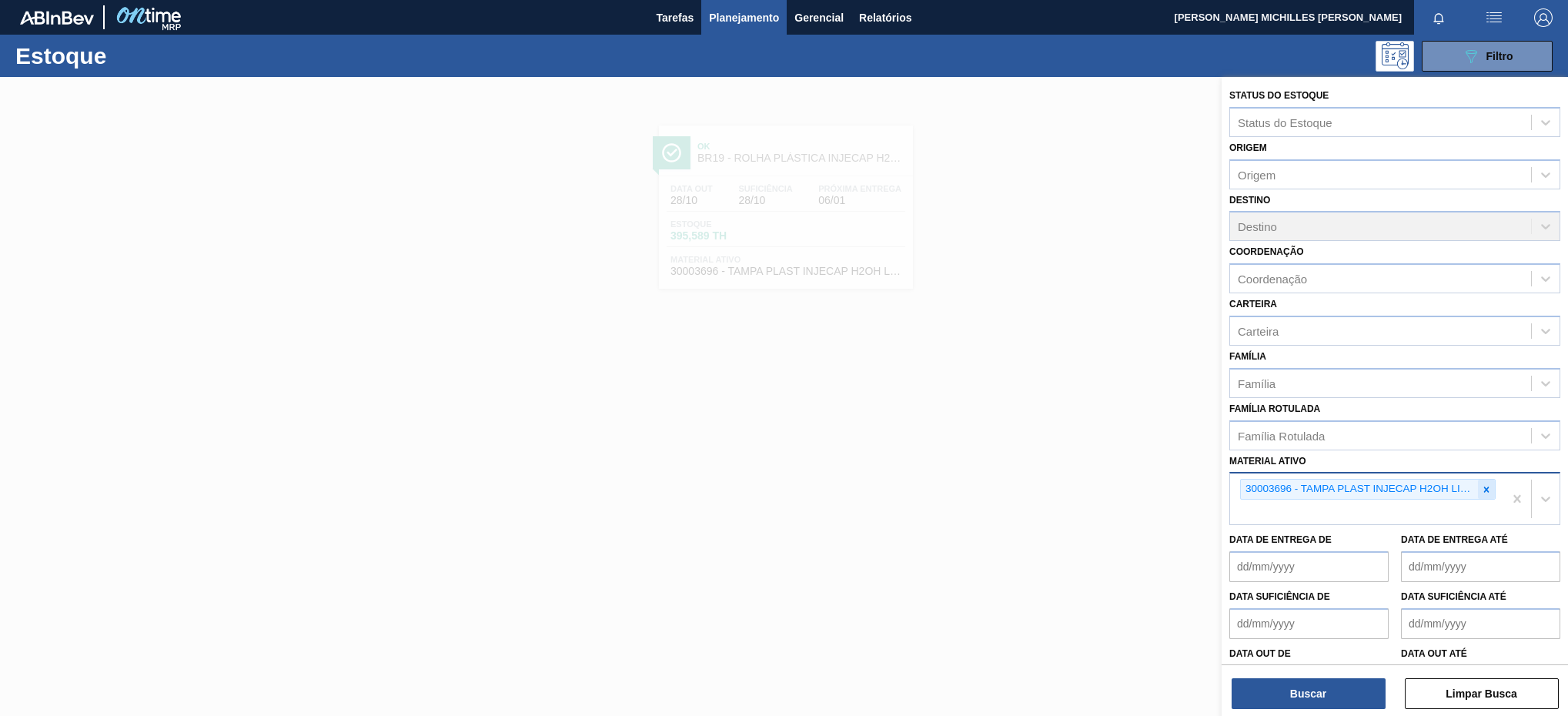
click at [1484, 495] on div at bounding box center [1486, 489] width 17 height 19
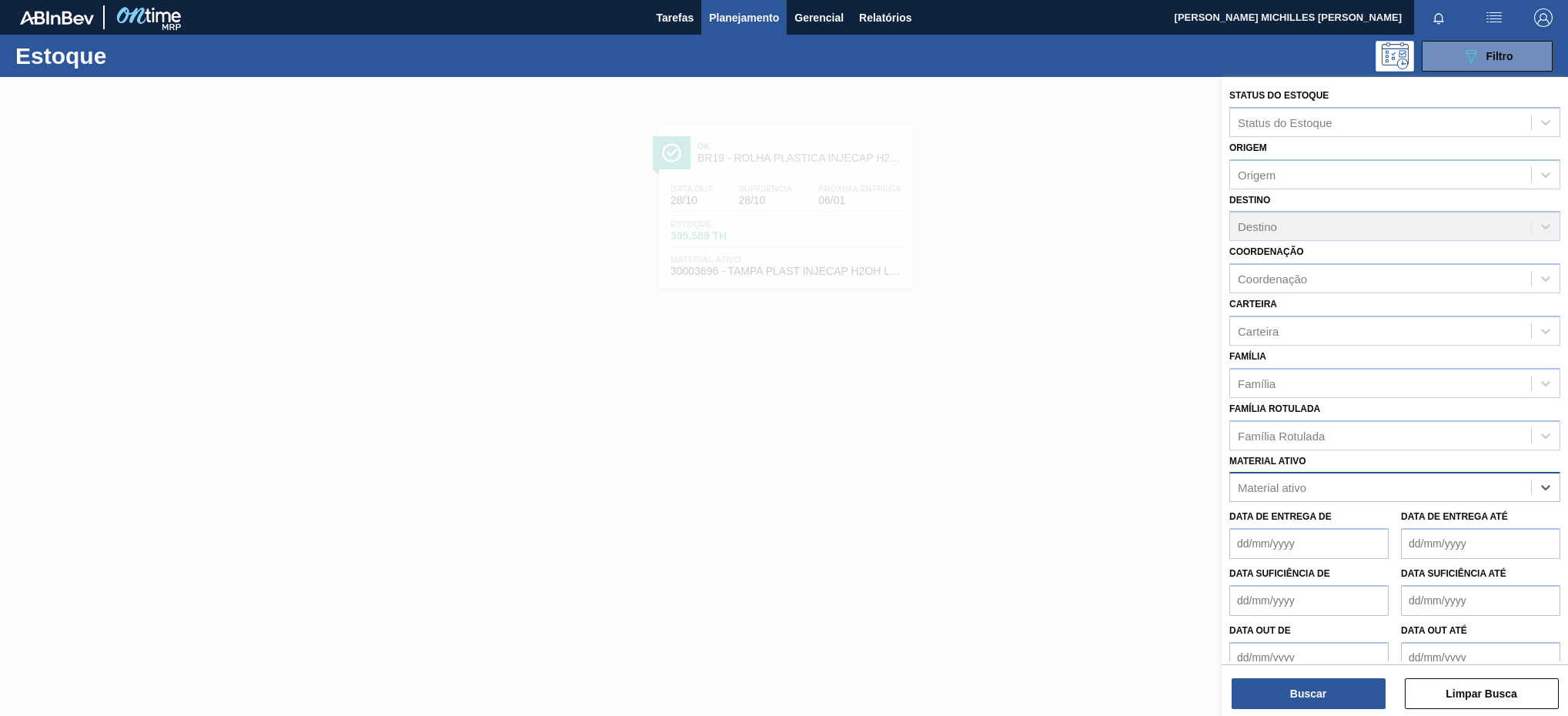
paste ativo "30003048"
type ativo "30003048"
click at [1432, 525] on div "30003048 - PREFORMA 40G VERDE RECICLADA" at bounding box center [1395, 525] width 331 height 28
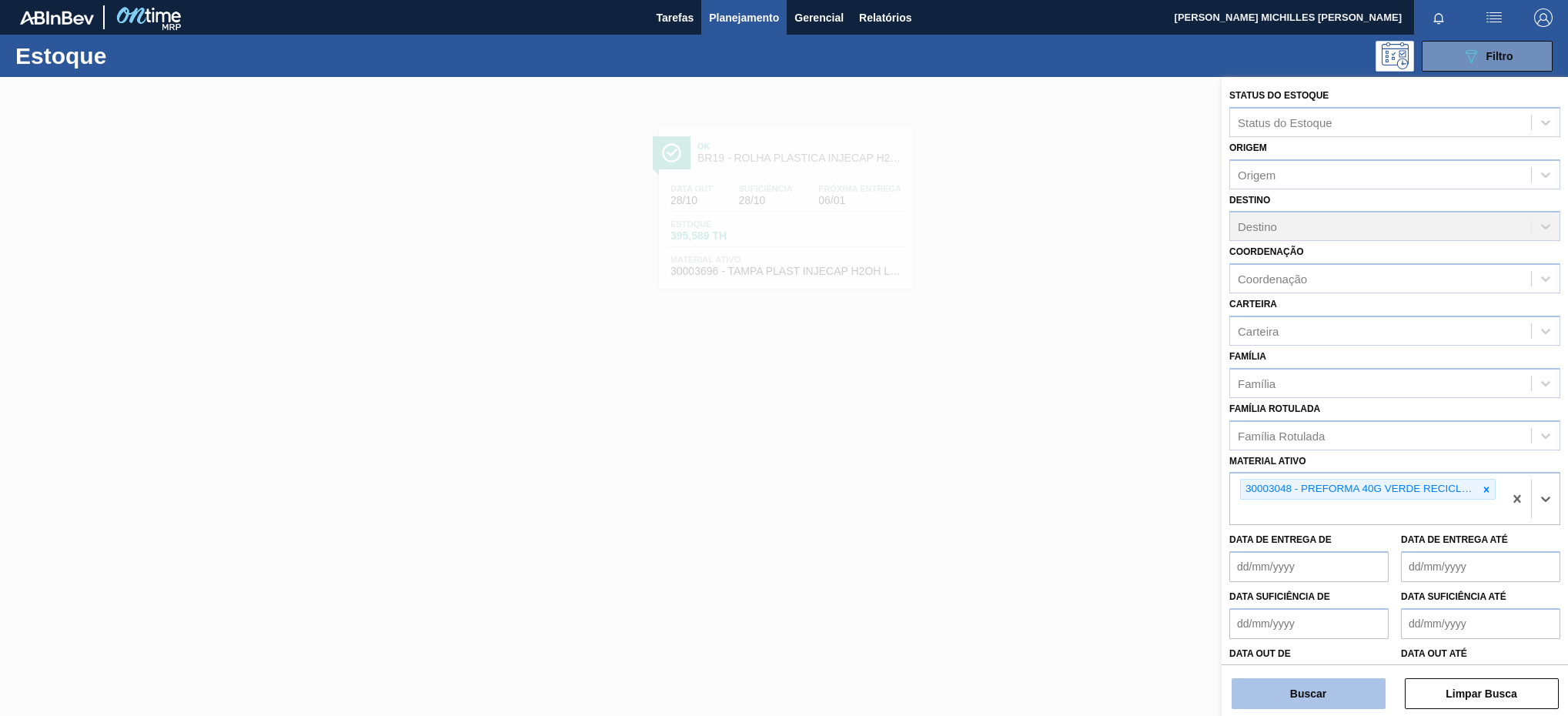
click at [1347, 702] on button "Buscar" at bounding box center [1308, 694] width 154 height 31
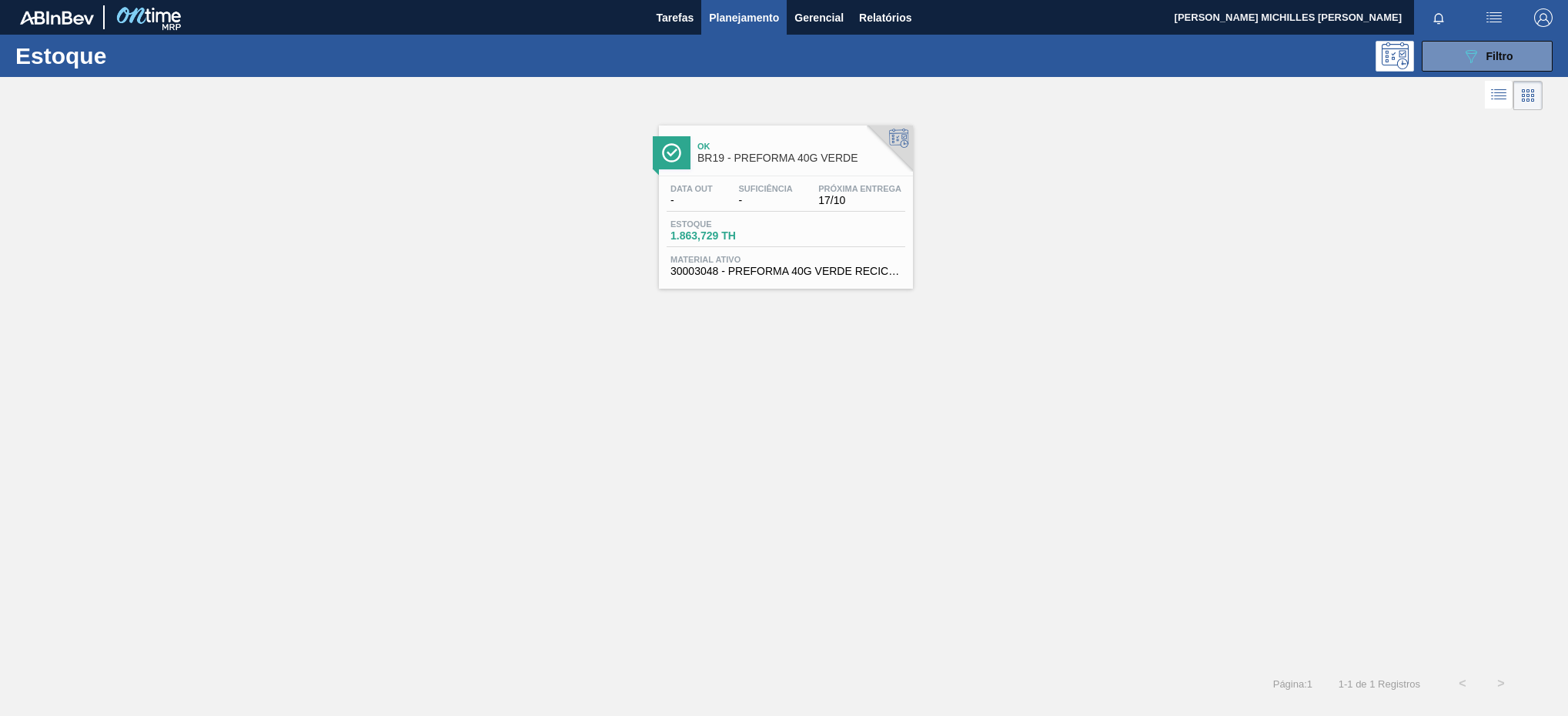
click at [834, 238] on div "Estoque 1.863,729 TH" at bounding box center [786, 234] width 239 height 27
